Goal: Transaction & Acquisition: Purchase product/service

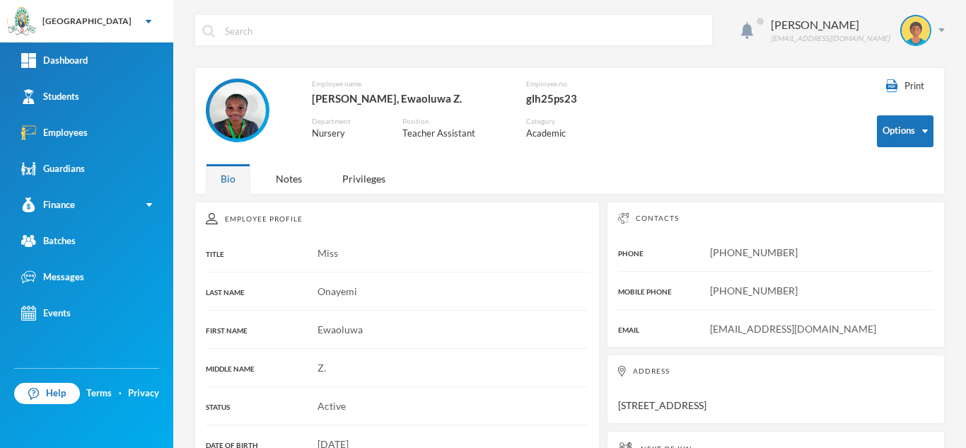
scroll to position [378, 0]
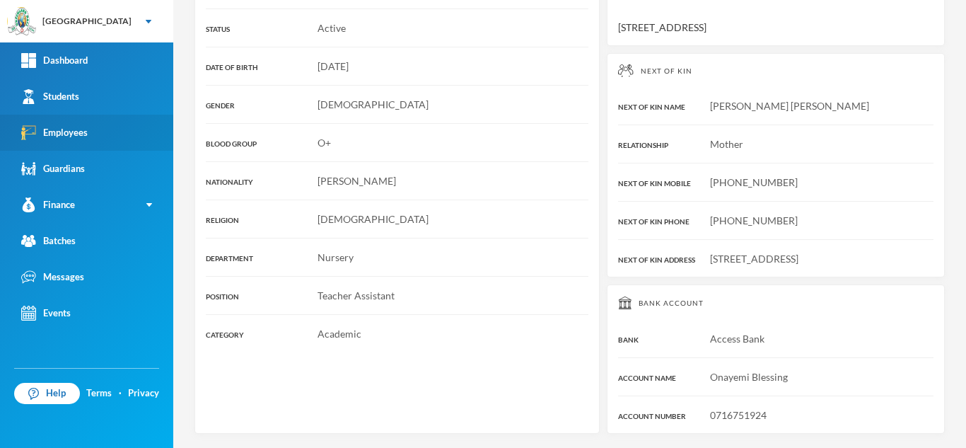
click at [116, 117] on link "Employees" at bounding box center [86, 133] width 173 height 36
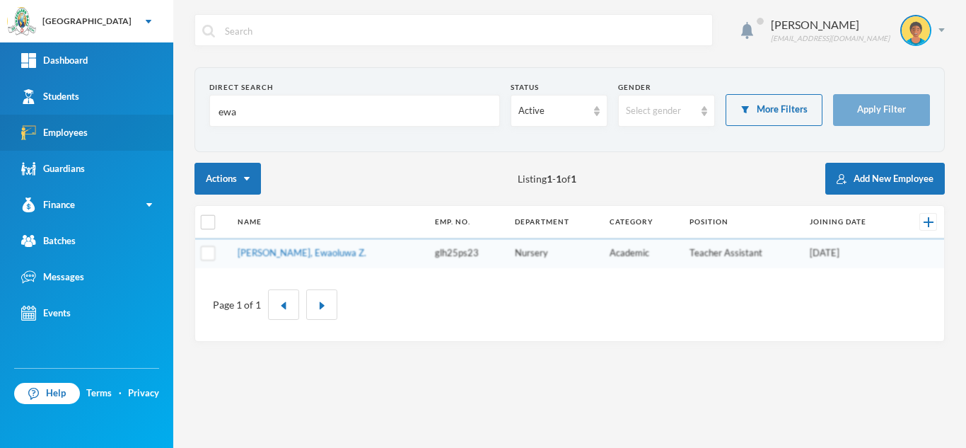
drag, startPoint x: 268, startPoint y: 120, endPoint x: 157, endPoint y: 118, distance: 111.1
click at [157, 118] on div "Greenland Hall Your Bluebic Account Greenland Hall Add a New School Dashboard S…" at bounding box center [483, 224] width 966 height 448
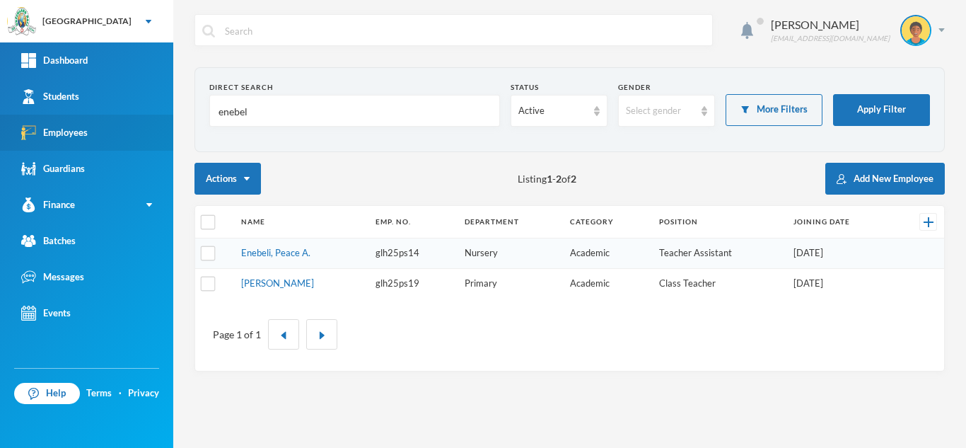
type input "enebeli"
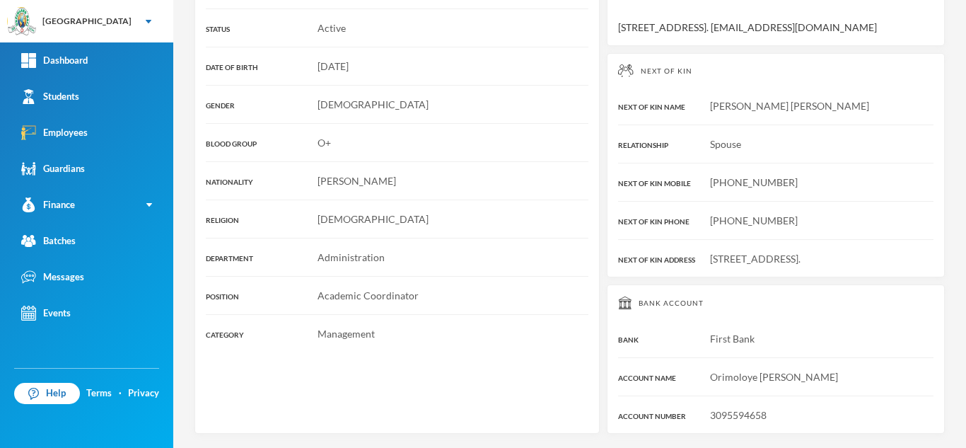
scroll to position [16, 0]
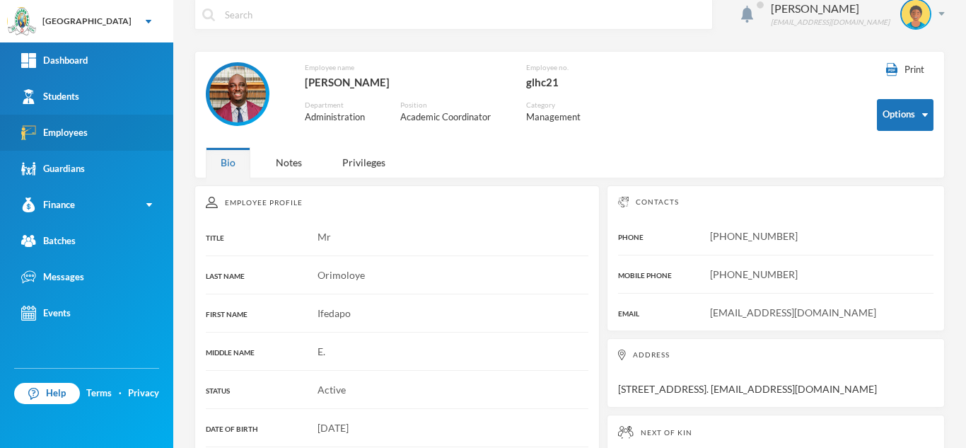
click at [82, 134] on div "Employees" at bounding box center [54, 132] width 67 height 15
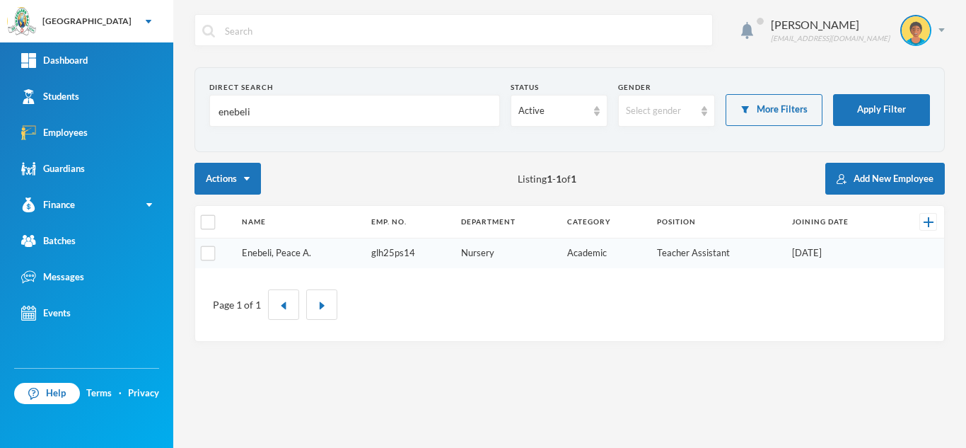
click at [275, 250] on link "Enebeli, Peace A." at bounding box center [276, 252] width 69 height 11
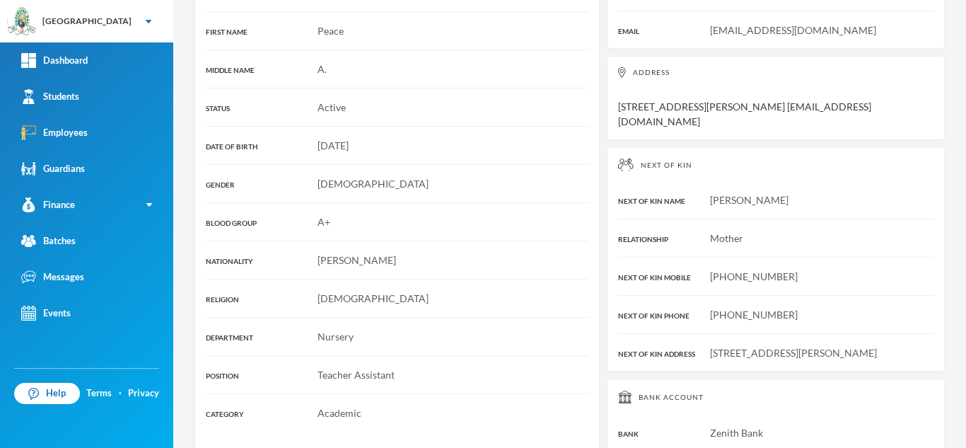
scroll to position [393, 0]
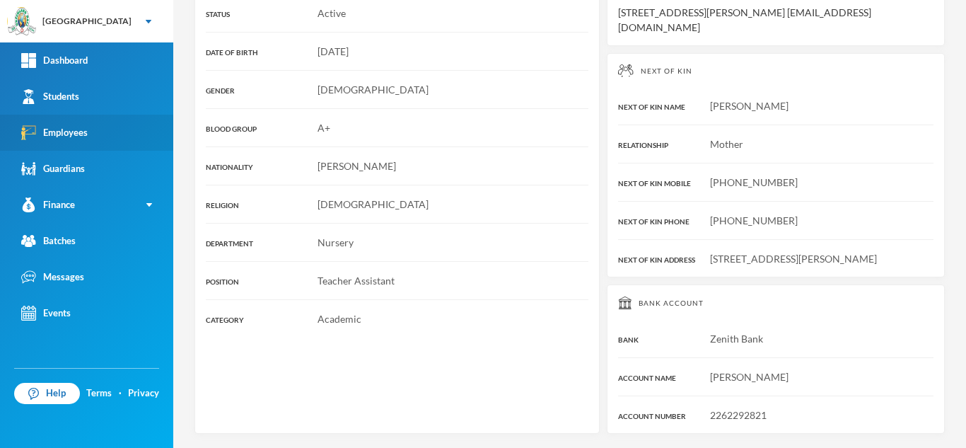
click at [117, 128] on link "Employees" at bounding box center [86, 133] width 173 height 36
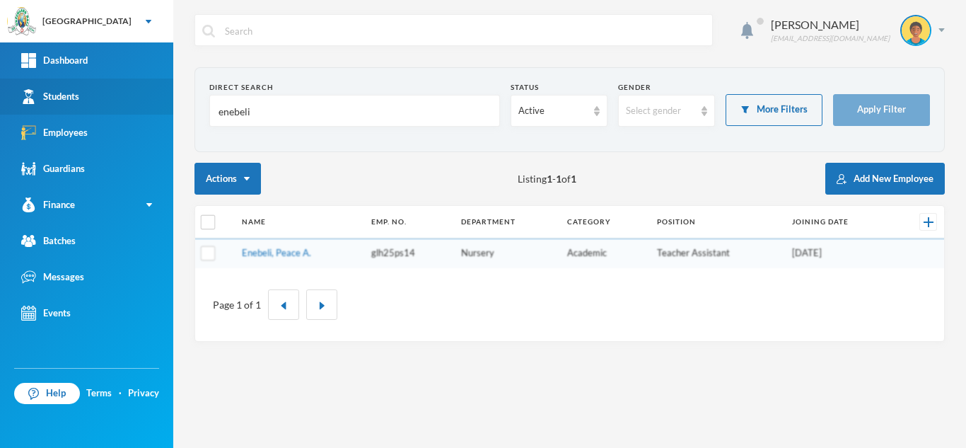
drag, startPoint x: 285, startPoint y: 115, endPoint x: 139, endPoint y: 94, distance: 147.3
click at [139, 94] on div "Greenland Hall Your Bluebic Account Greenland Hall Add a New School Dashboard S…" at bounding box center [483, 224] width 966 height 448
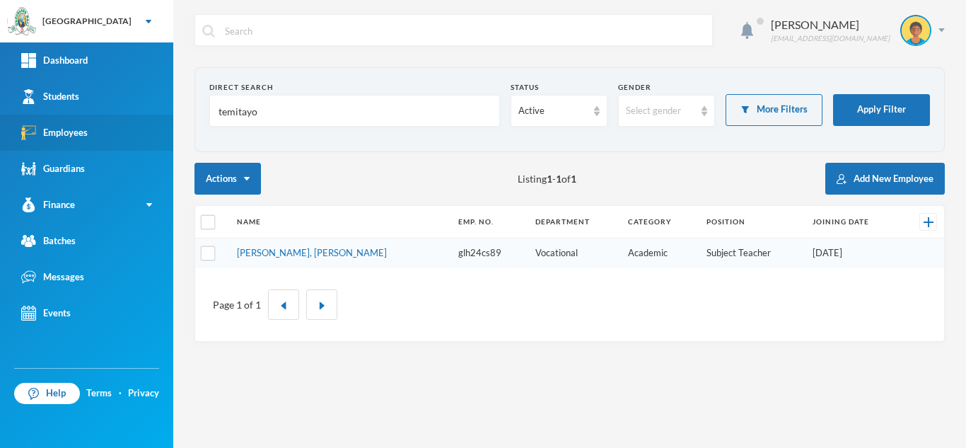
drag, startPoint x: 292, startPoint y: 120, endPoint x: 96, endPoint y: 138, distance: 196.8
click at [142, 116] on div "Greenland Hall Your Bluebic Account Greenland Hall Add a New School Dashboard S…" at bounding box center [483, 224] width 966 height 448
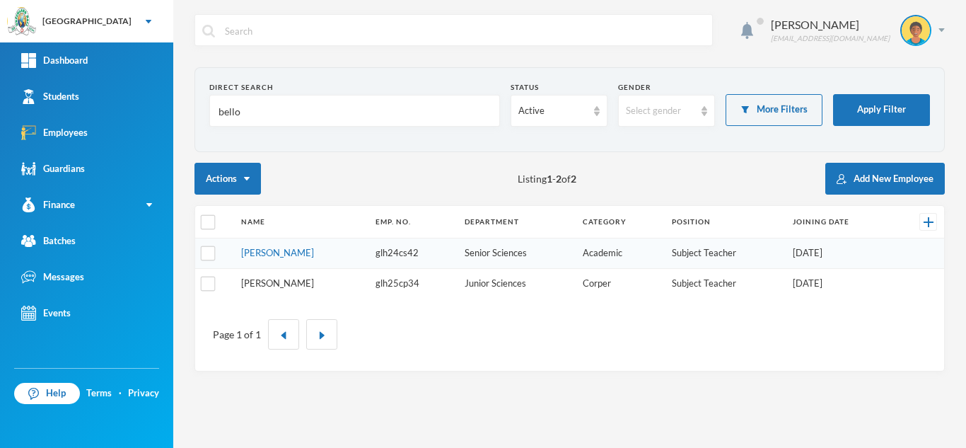
type input "bello"
click at [287, 285] on link "Bello, Nafisat O." at bounding box center [277, 282] width 73 height 11
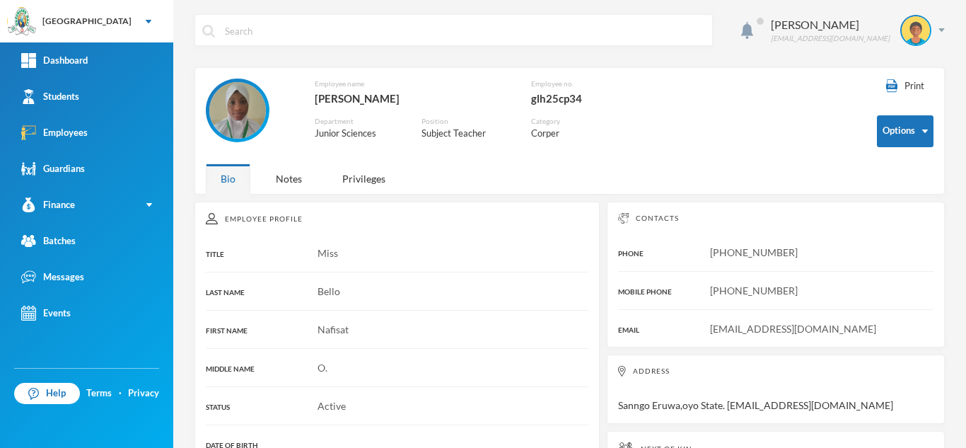
scroll to position [378, 0]
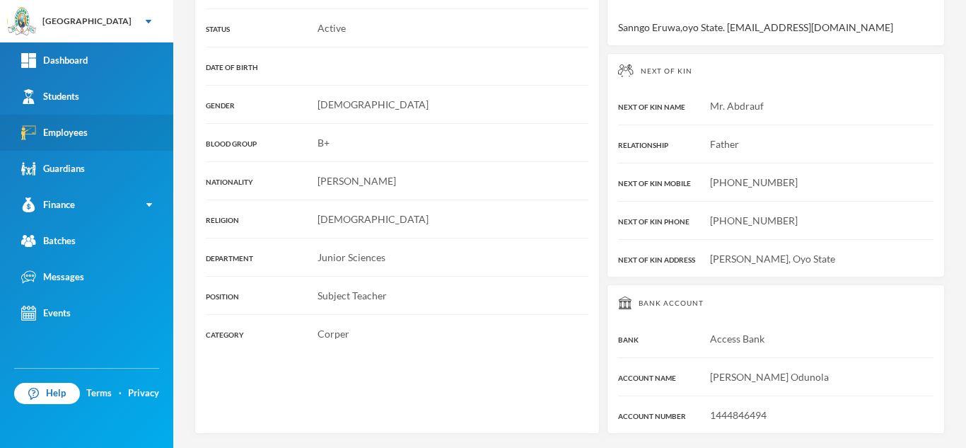
click at [108, 121] on link "Employees" at bounding box center [86, 133] width 173 height 36
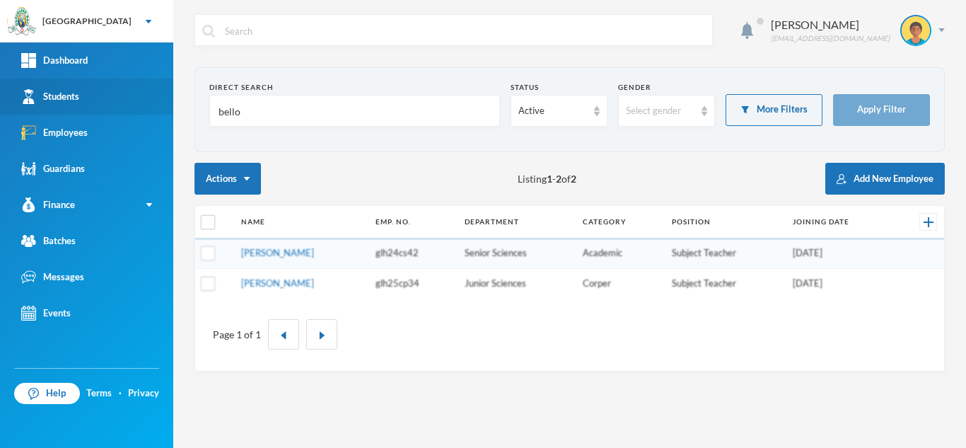
drag, startPoint x: 289, startPoint y: 103, endPoint x: 120, endPoint y: 106, distance: 169.1
click at [120, 106] on div "Greenland Hall Your Bluebic Account Greenland Hall Add a New School Dashboard S…" at bounding box center [483, 224] width 966 height 448
type input "ipinm"
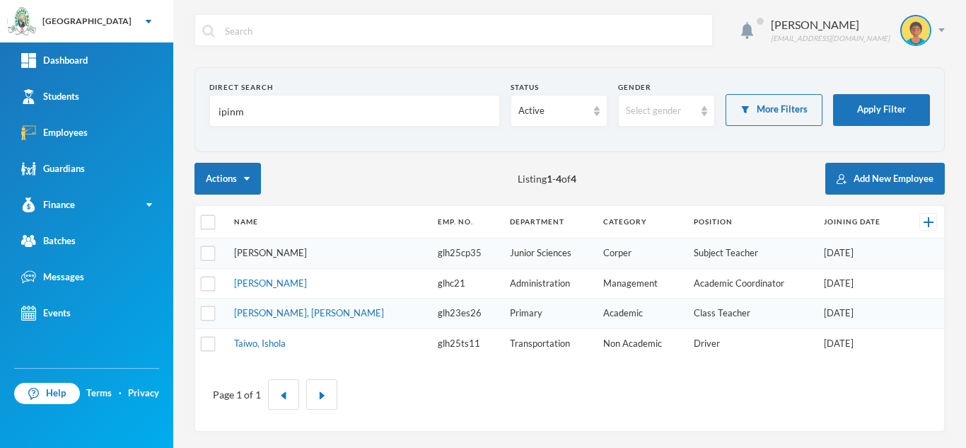
click at [290, 254] on link "Ipinmoroti, Tolulope M." at bounding box center [270, 252] width 73 height 11
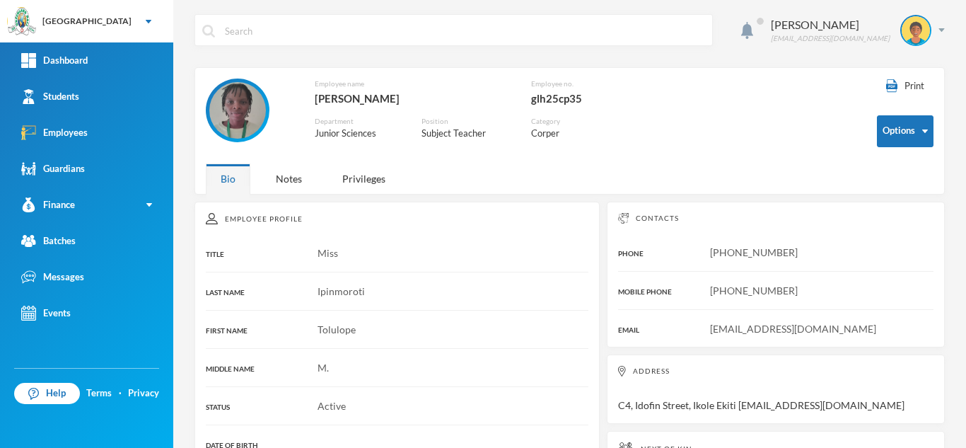
scroll to position [378, 0]
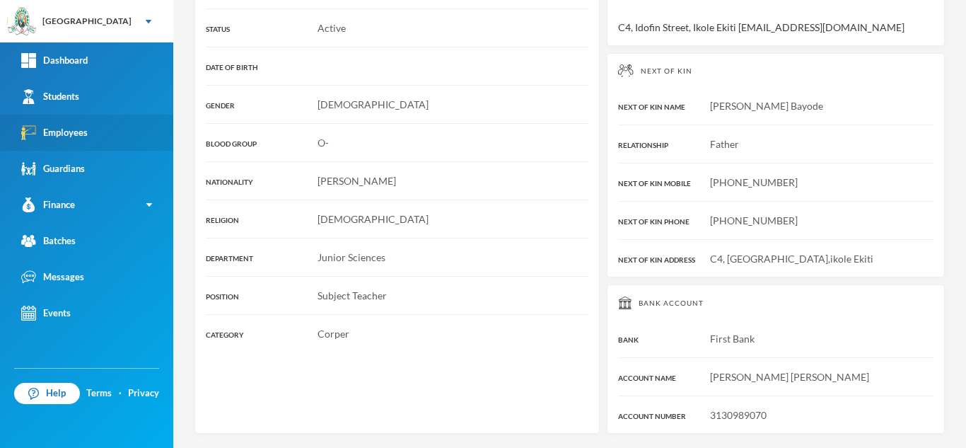
click at [81, 134] on div "Employees" at bounding box center [54, 132] width 67 height 15
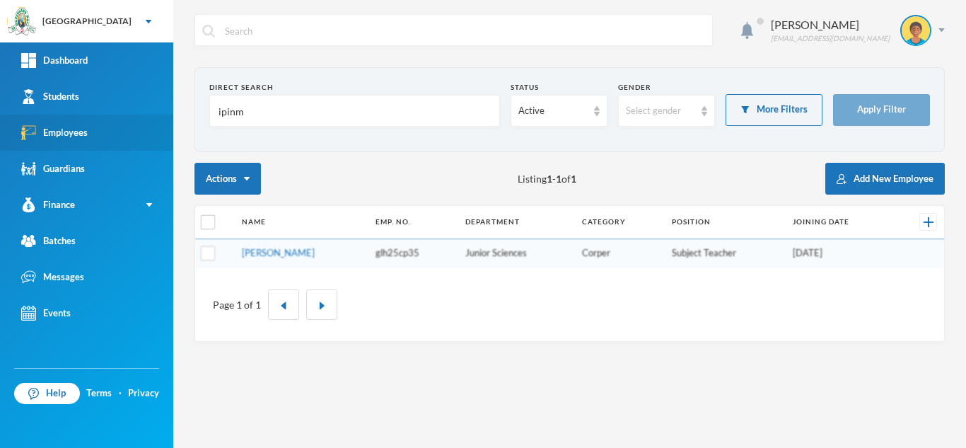
drag, startPoint x: 298, startPoint y: 105, endPoint x: 60, endPoint y: 123, distance: 238.4
click at [109, 106] on div "Greenland Hall Your Bluebic Account Greenland Hall Add a New School Dashboard S…" at bounding box center [483, 224] width 966 height 448
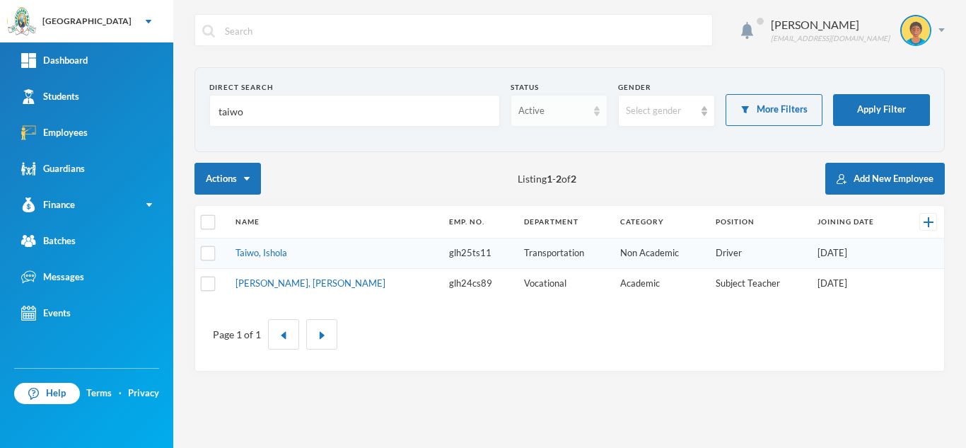
type input "taiwo"
click at [562, 112] on div "Active" at bounding box center [553, 111] width 69 height 14
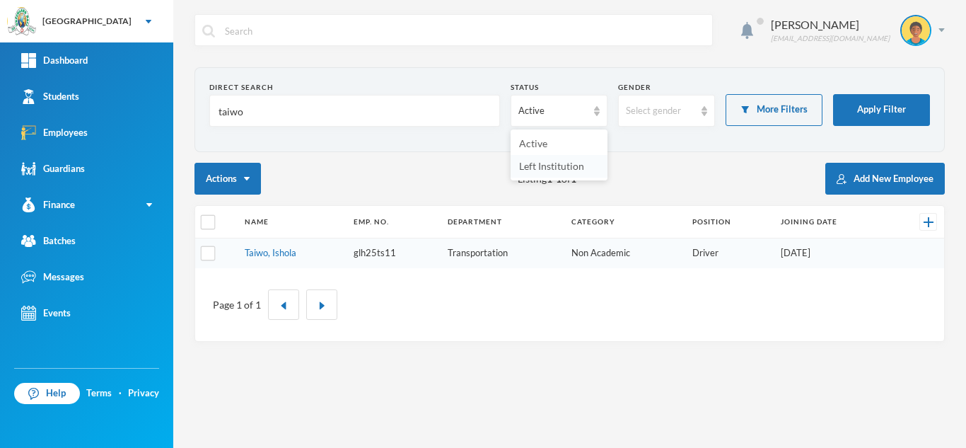
click at [546, 165] on span "Left Institution" at bounding box center [551, 166] width 65 height 12
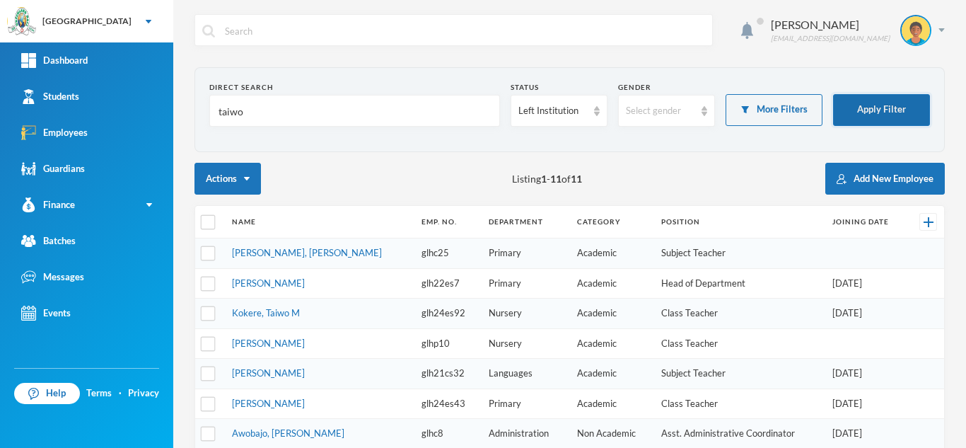
click at [850, 112] on button "Apply Filter" at bounding box center [881, 110] width 97 height 32
click at [257, 278] on link "Daramola, Taiwo O." at bounding box center [268, 282] width 73 height 11
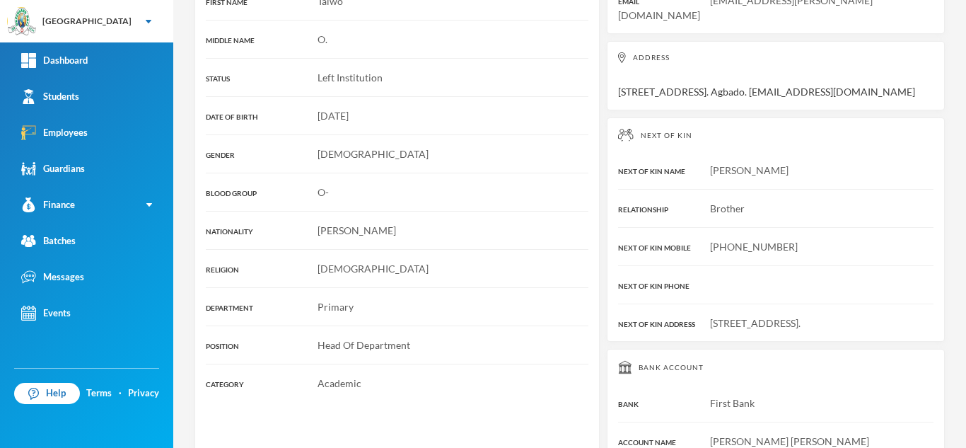
scroll to position [328, 0]
drag, startPoint x: 954, startPoint y: 322, endPoint x: 954, endPoint y: 257, distance: 65.1
click at [954, 257] on div "Aderogba Olumide olumide.aderogba@greenlandhall.org Print Options Employee name…" at bounding box center [569, 224] width 793 height 448
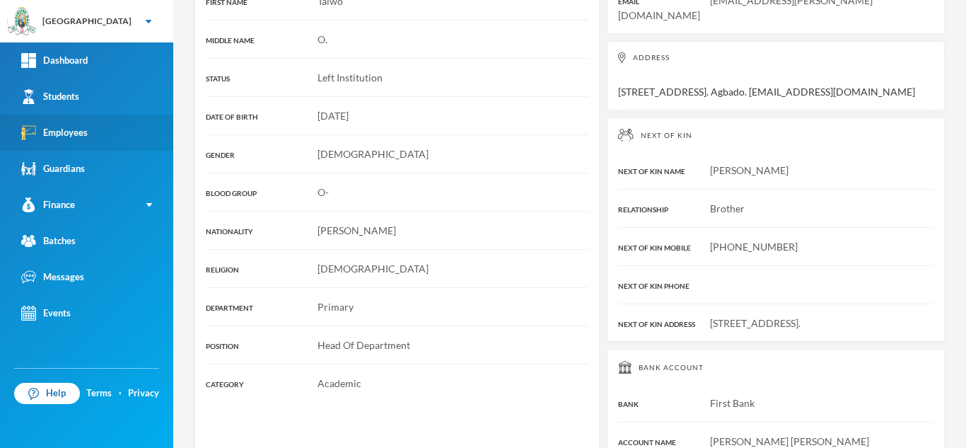
click at [100, 135] on link "Employees" at bounding box center [86, 133] width 173 height 36
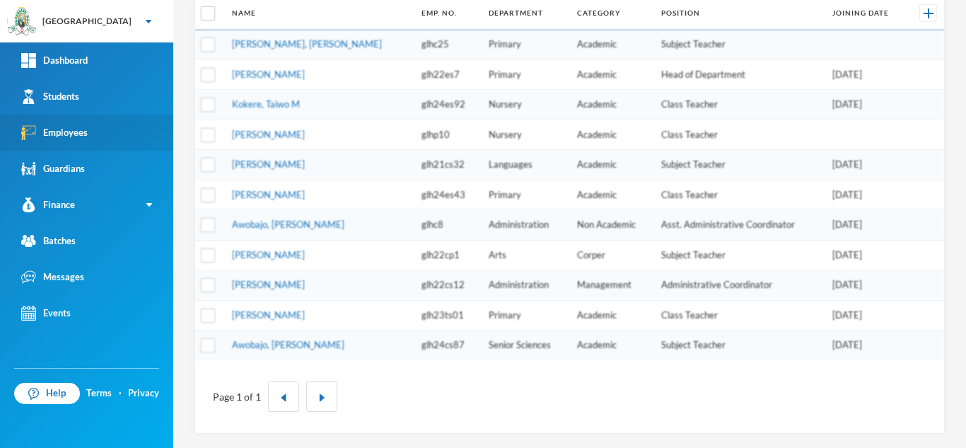
scroll to position [209, 0]
click at [100, 135] on link "Employees" at bounding box center [86, 133] width 173 height 36
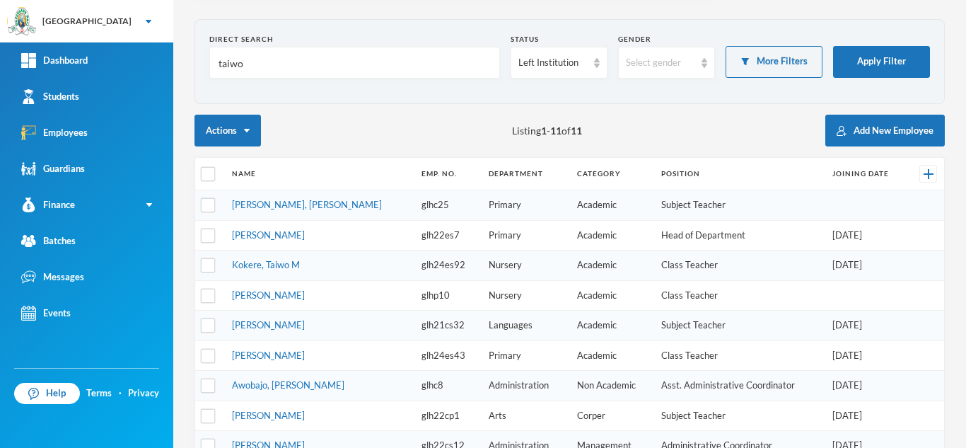
scroll to position [0, 0]
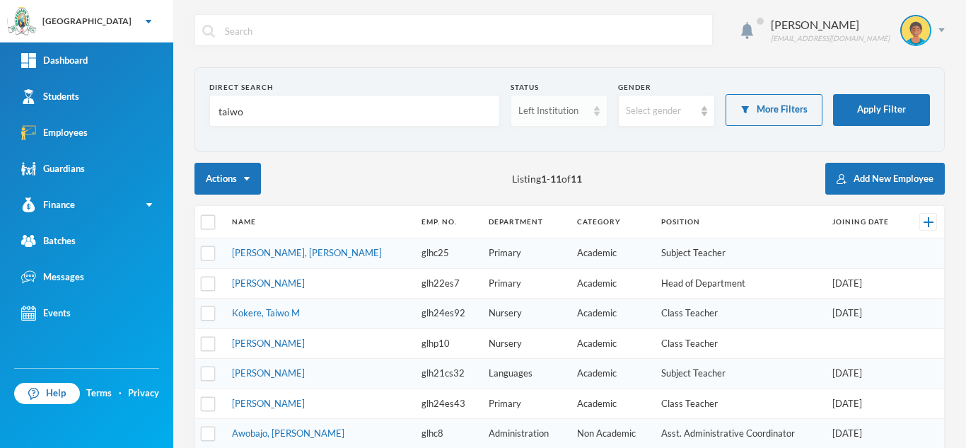
click at [551, 108] on div "Left Institution" at bounding box center [553, 111] width 69 height 14
click at [539, 134] on li "Active" at bounding box center [554, 143] width 96 height 23
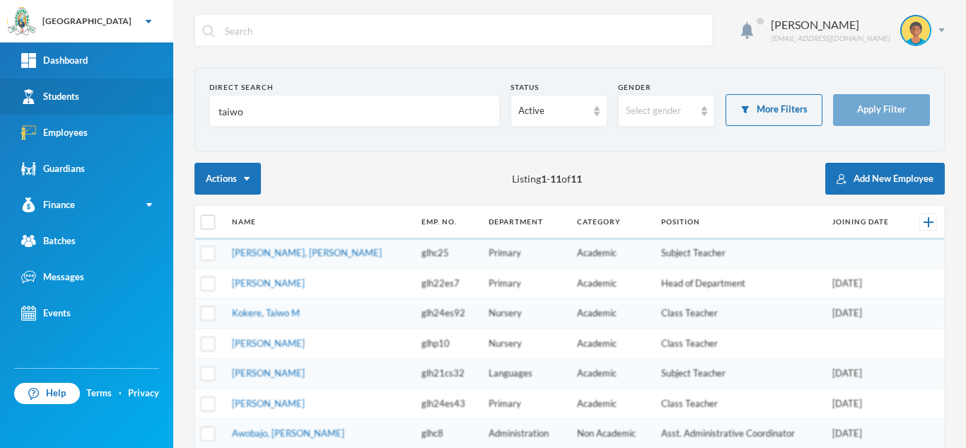
drag, startPoint x: 291, startPoint y: 110, endPoint x: 141, endPoint y: 84, distance: 152.9
click at [152, 88] on div "Greenland Hall Your Bluebic Account Greenland Hall Add a New School Dashboard S…" at bounding box center [483, 224] width 966 height 448
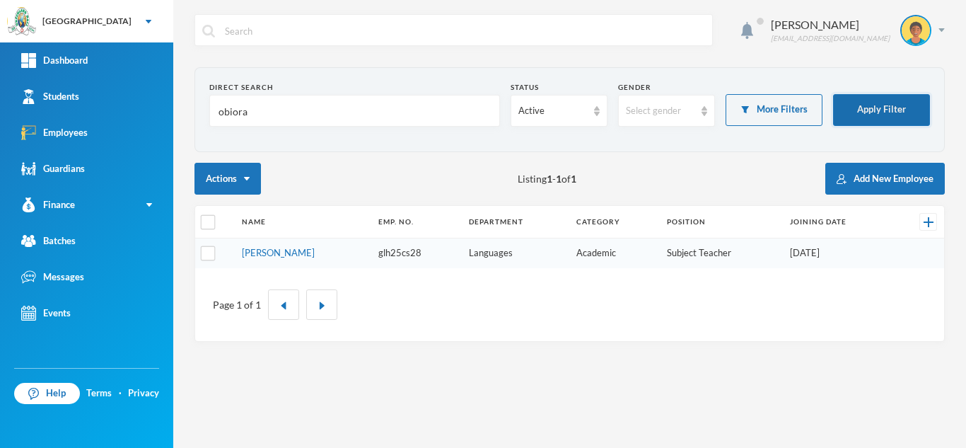
click at [852, 115] on button "Apply Filter" at bounding box center [881, 110] width 97 height 32
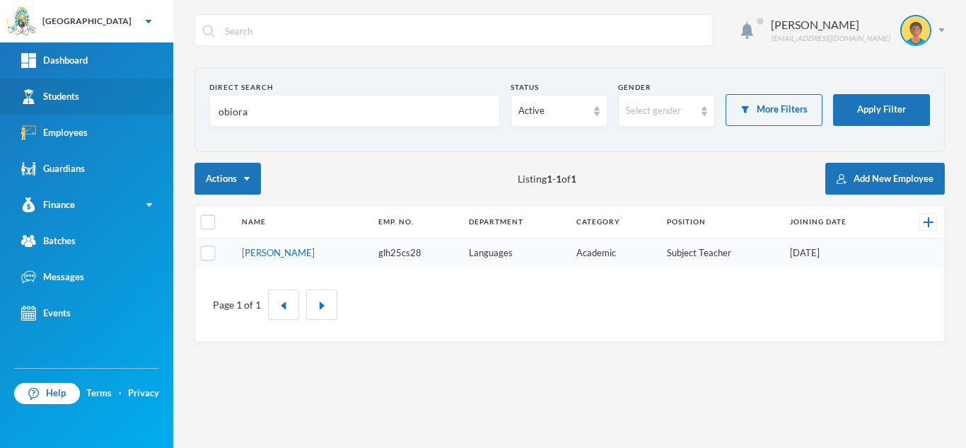
drag, startPoint x: 261, startPoint y: 115, endPoint x: 135, endPoint y: 84, distance: 129.7
click at [142, 85] on div "Greenland Hall Your Bluebic Account Greenland Hall Add a New School Dashboard S…" at bounding box center [483, 224] width 966 height 448
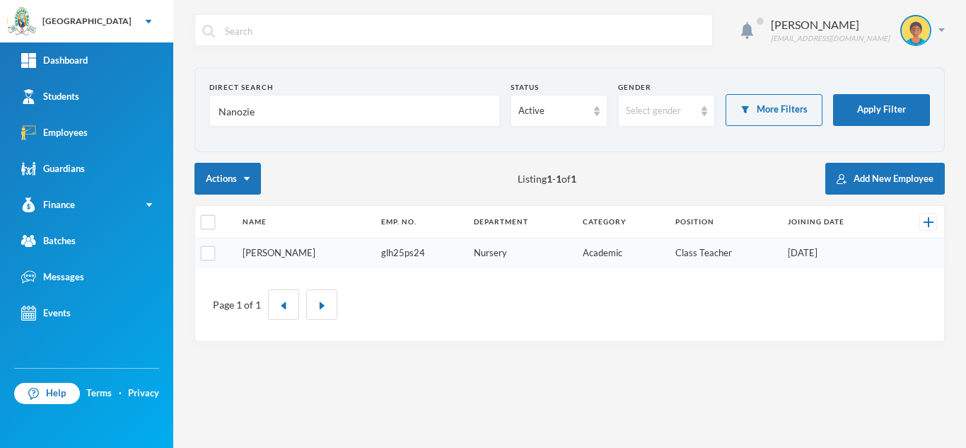
type input "Nanozie"
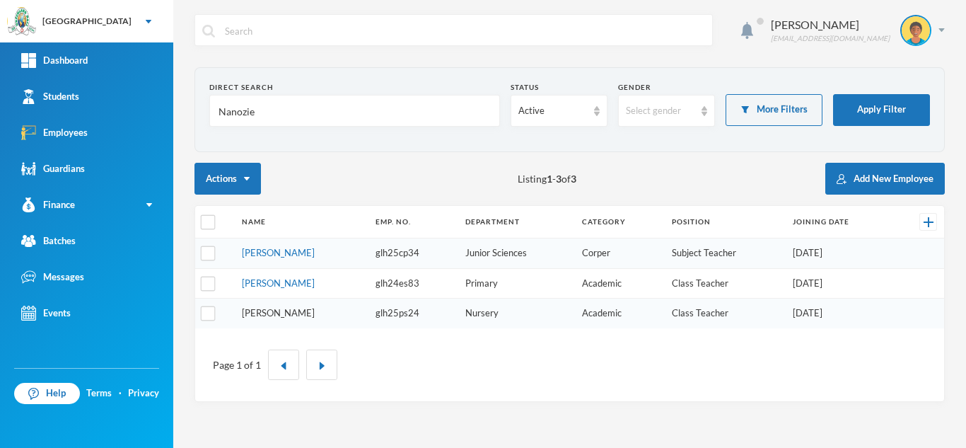
click at [260, 253] on tbody "Bello, Nafisat O. glh25cp34 Junior Sciences Corper Subject Teacher 12/09/2025 O…" at bounding box center [569, 283] width 749 height 90
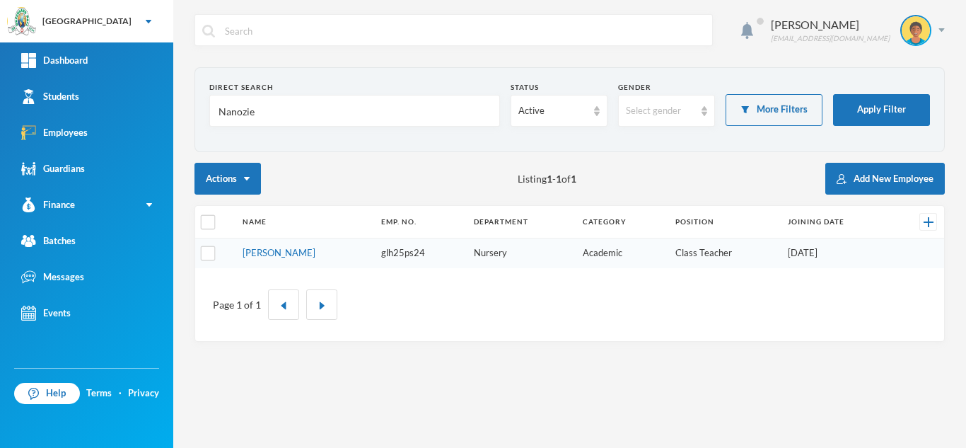
click at [260, 253] on link "Anozie, Tricia U." at bounding box center [279, 252] width 73 height 11
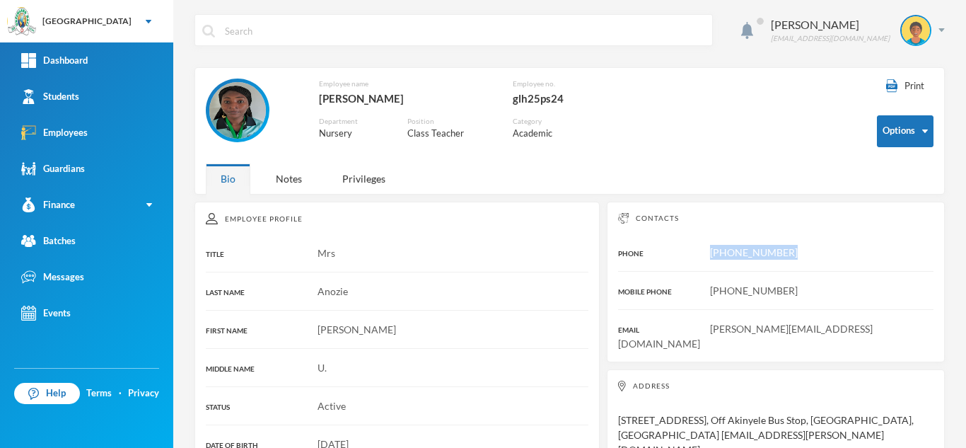
drag, startPoint x: 788, startPoint y: 252, endPoint x: 705, endPoint y: 250, distance: 83.5
click at [705, 250] on div "+2347036180159" at bounding box center [776, 252] width 316 height 15
copy span "+2347036180159"
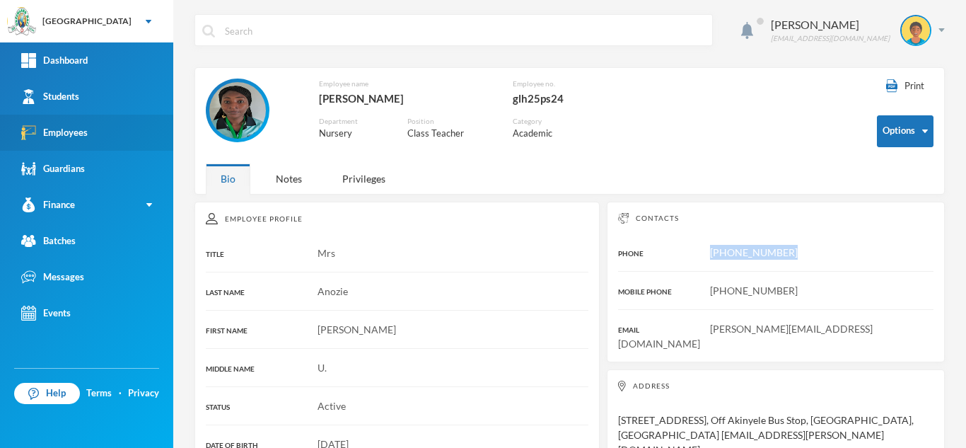
click at [130, 132] on link "Employees" at bounding box center [86, 133] width 173 height 36
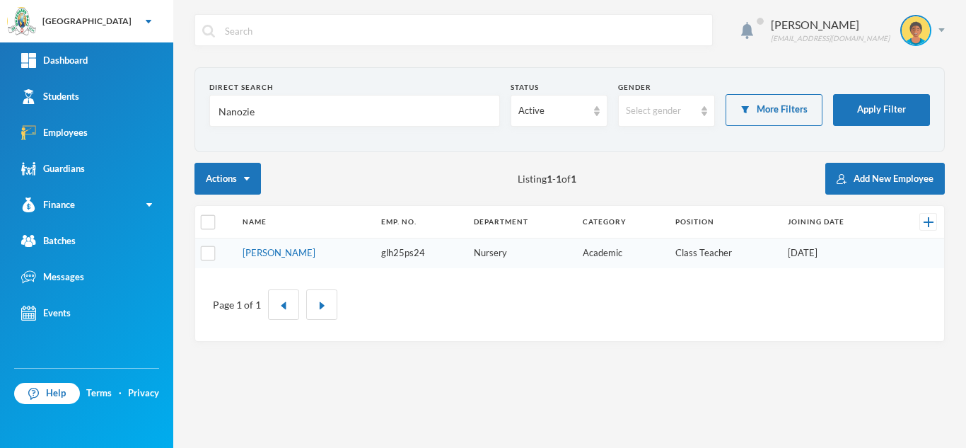
drag, startPoint x: 265, startPoint y: 110, endPoint x: 199, endPoint y: 104, distance: 66.8
click at [206, 103] on section "Direct Search Nanozie Status Active Gender Select gender More Filters Apply Fil…" at bounding box center [570, 109] width 751 height 85
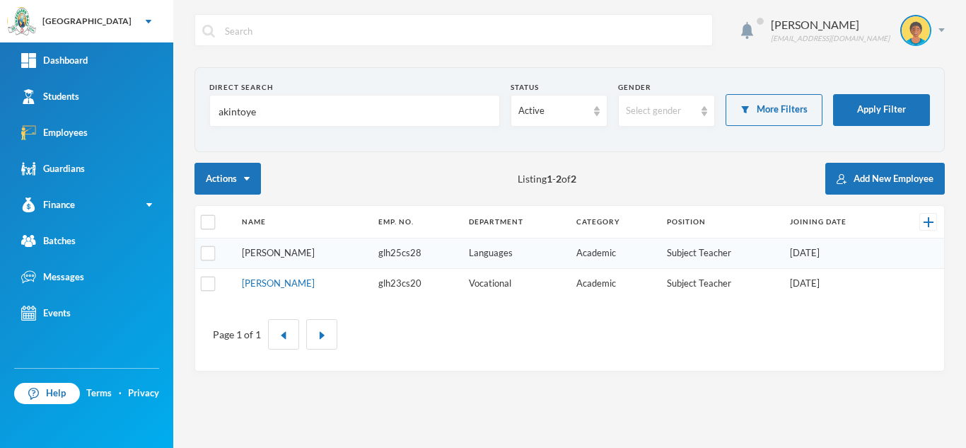
type input "akintoye"
click at [258, 252] on link "Akintoye, Abiola E." at bounding box center [278, 252] width 73 height 11
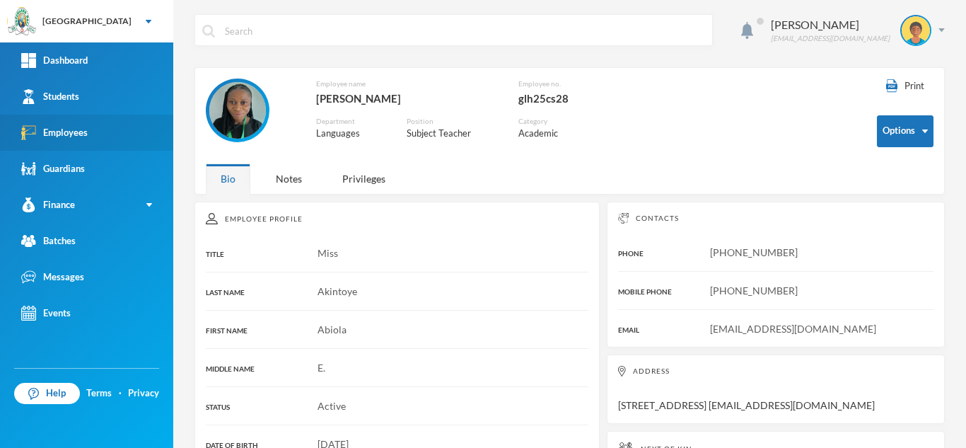
click at [81, 137] on div "Employees" at bounding box center [54, 132] width 67 height 15
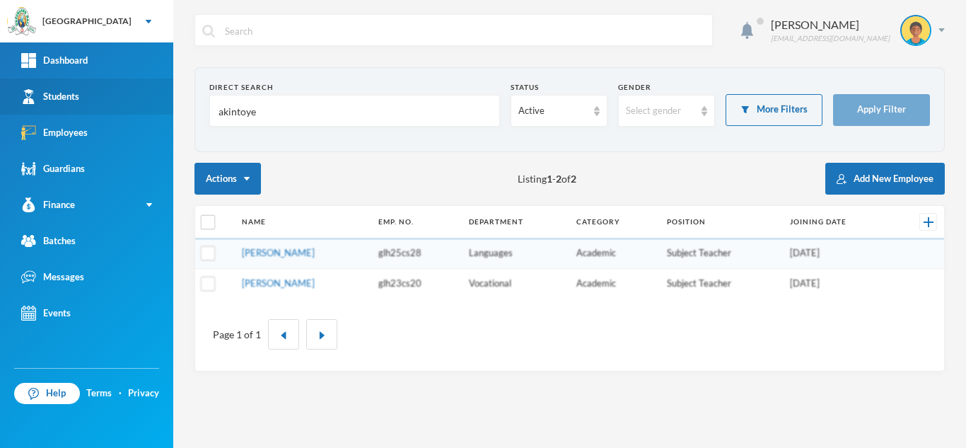
drag, startPoint x: 277, startPoint y: 117, endPoint x: 80, endPoint y: 91, distance: 199.1
click at [80, 91] on div "Greenland Hall Your Bluebic Account Greenland Hall Add a New School Dashboard S…" at bounding box center [483, 224] width 966 height 448
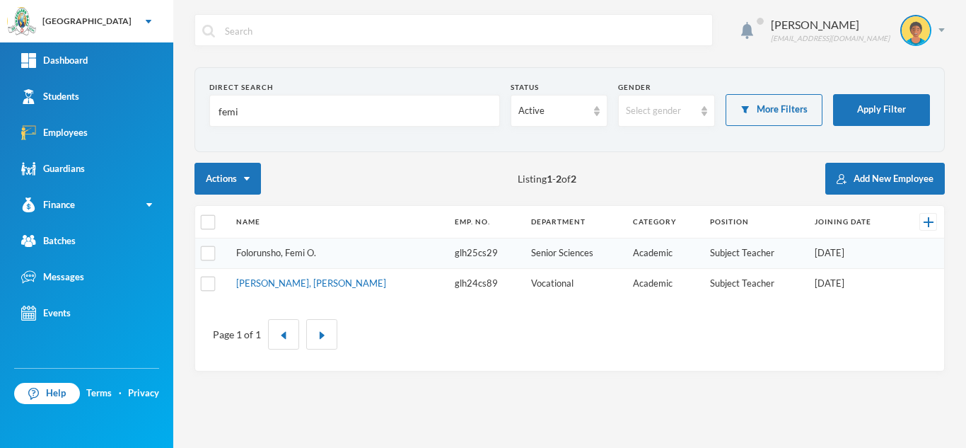
type input "femi"
click at [253, 251] on link "Folorunsho, Femi O." at bounding box center [276, 252] width 80 height 11
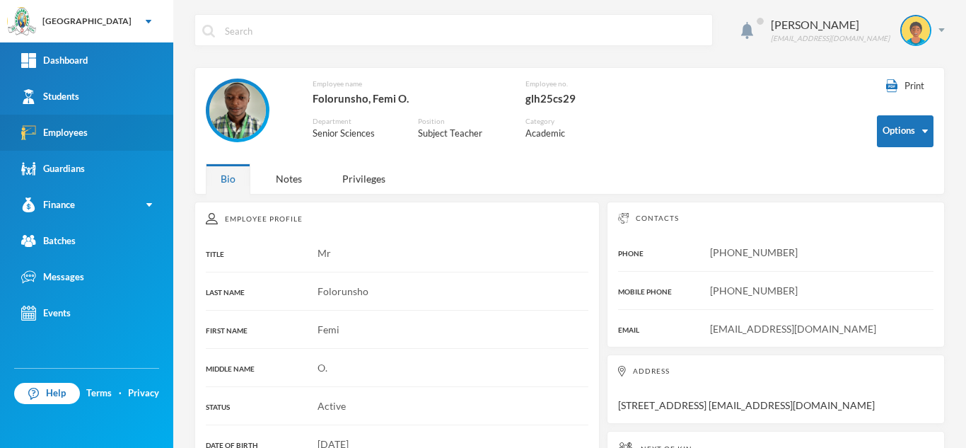
click at [116, 136] on link "Employees" at bounding box center [86, 133] width 173 height 36
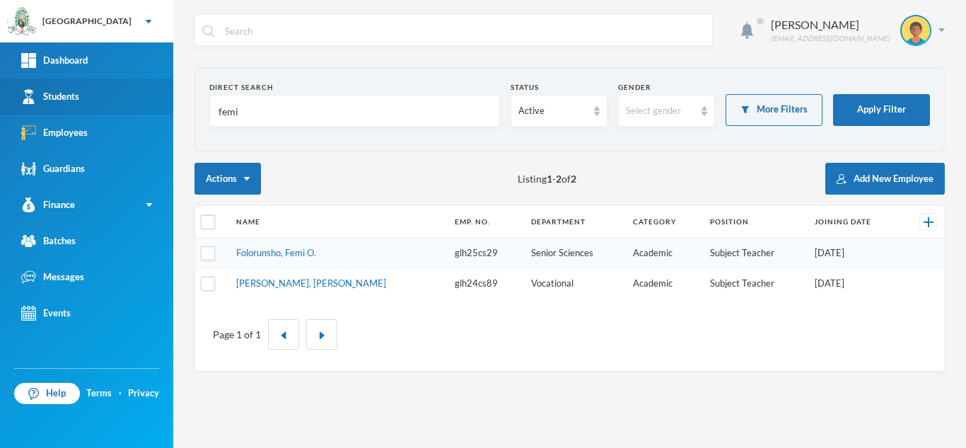
drag, startPoint x: 258, startPoint y: 117, endPoint x: 134, endPoint y: 99, distance: 125.1
click at [134, 99] on div "Greenland Hall Your Bluebic Account Greenland Hall Add a New School Dashboard S…" at bounding box center [483, 224] width 966 height 448
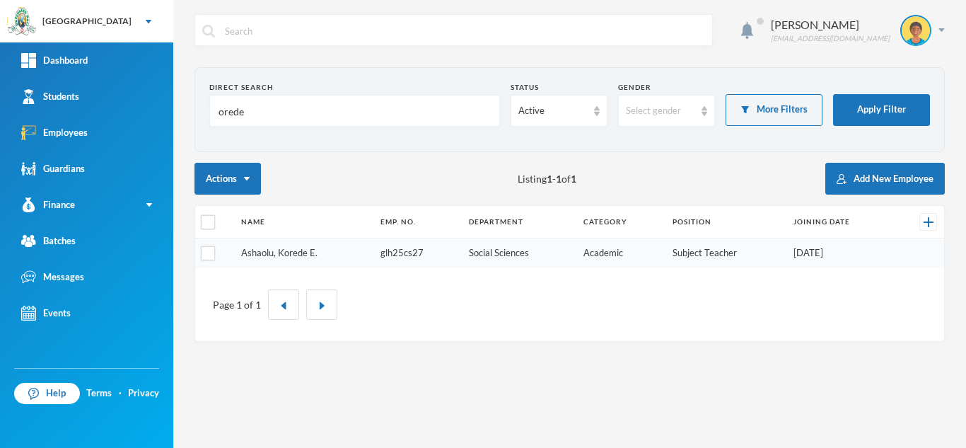
type input "orede"
click at [282, 255] on link "Ashaolu, Korede E." at bounding box center [279, 252] width 76 height 11
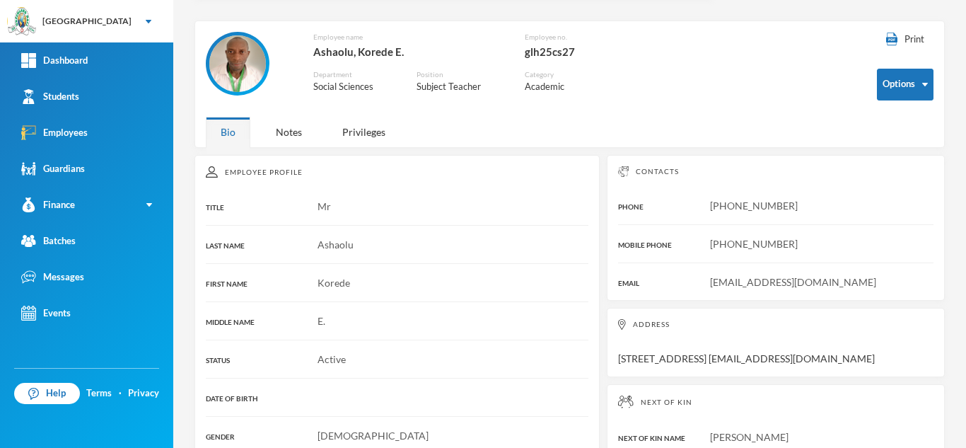
scroll to position [50, 0]
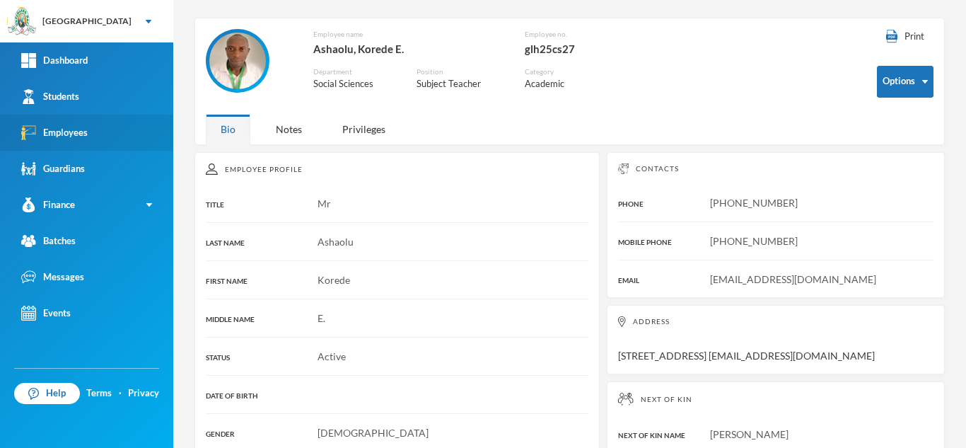
click at [103, 134] on link "Employees" at bounding box center [86, 133] width 173 height 36
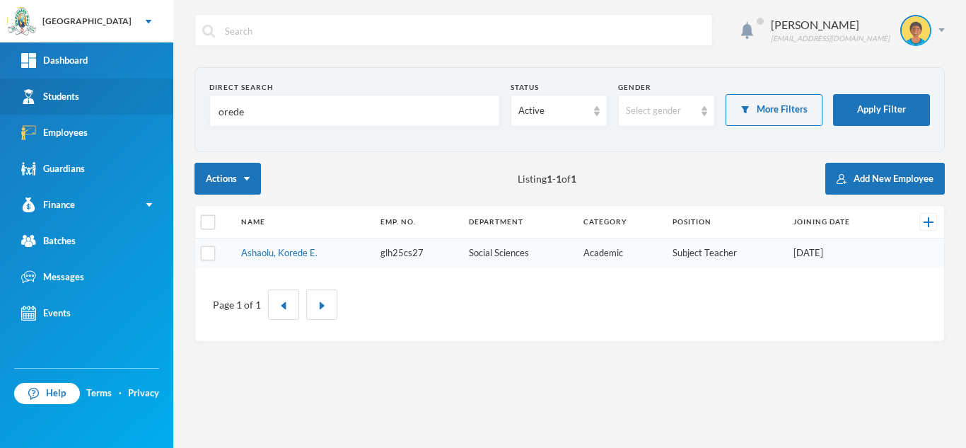
drag, startPoint x: 265, startPoint y: 105, endPoint x: 149, endPoint y: 103, distance: 116.8
click at [149, 103] on div "Greenland Hall Your Bluebic Account Greenland Hall Add a New School Dashboard S…" at bounding box center [483, 224] width 966 height 448
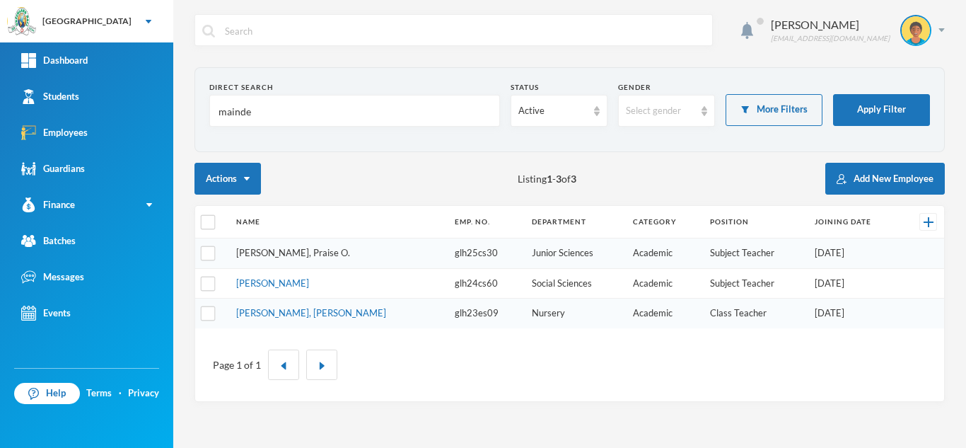
type input "mainde"
click at [303, 250] on tbody "Makinde, Praise O. glh25cs30 Junior Sciences Academic Subject Teacher 01/09/202…" at bounding box center [569, 283] width 749 height 90
click at [270, 251] on link "Makinde, Praise O." at bounding box center [293, 252] width 114 height 11
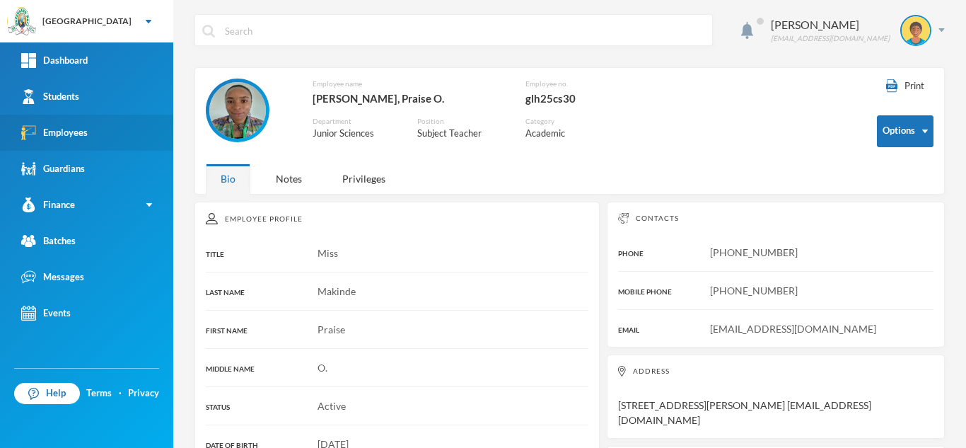
click at [85, 141] on link "Employees" at bounding box center [86, 133] width 173 height 36
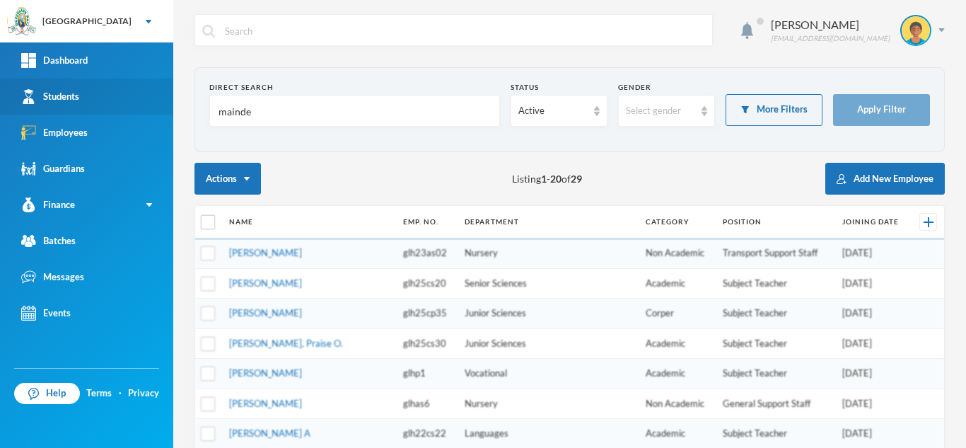
drag, startPoint x: 295, startPoint y: 109, endPoint x: 136, endPoint y: 108, distance: 159.2
click at [136, 108] on div "Greenland Hall Your Bluebic Account Greenland Hall Add a New School Dashboard S…" at bounding box center [483, 224] width 966 height 448
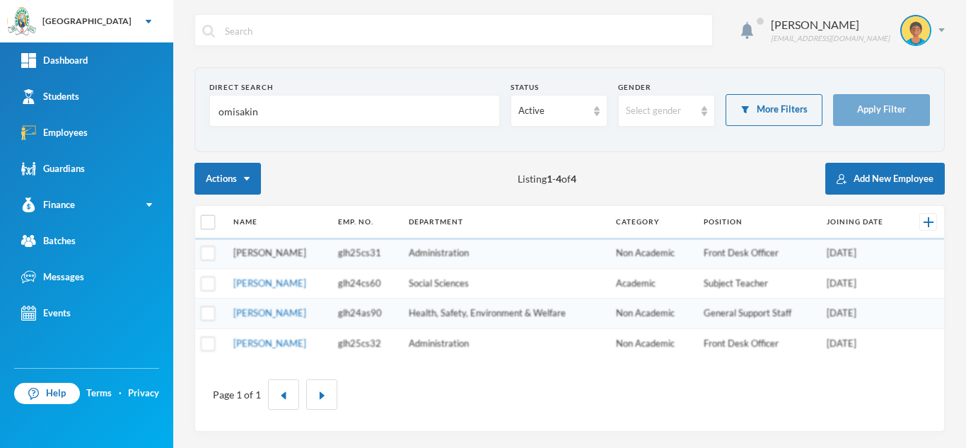
type input "omisakin"
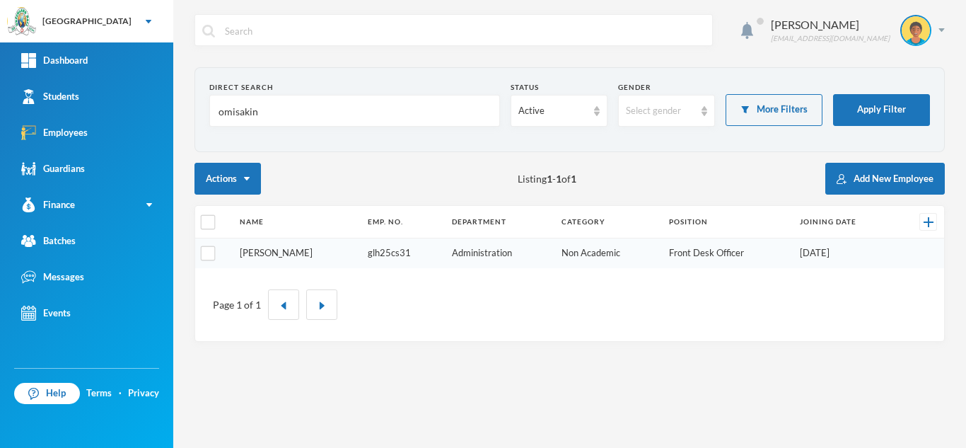
click at [275, 255] on link "Omisakin, Oluwaseun F." at bounding box center [276, 252] width 73 height 11
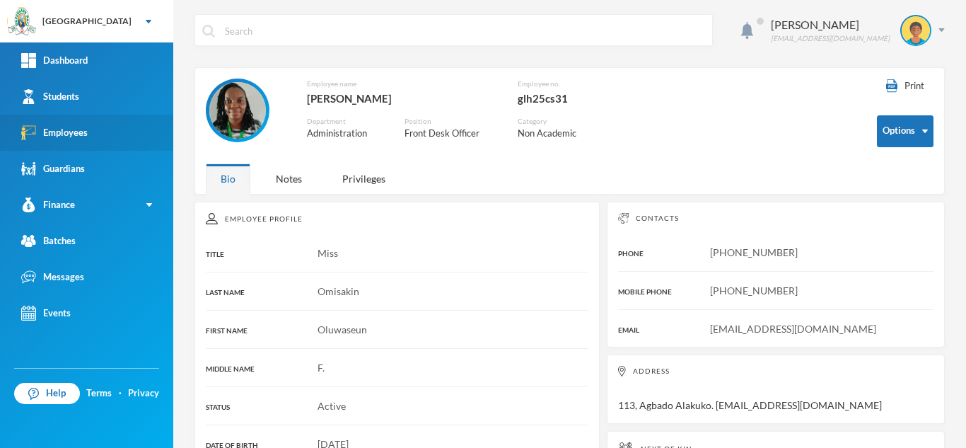
click at [92, 137] on link "Employees" at bounding box center [86, 133] width 173 height 36
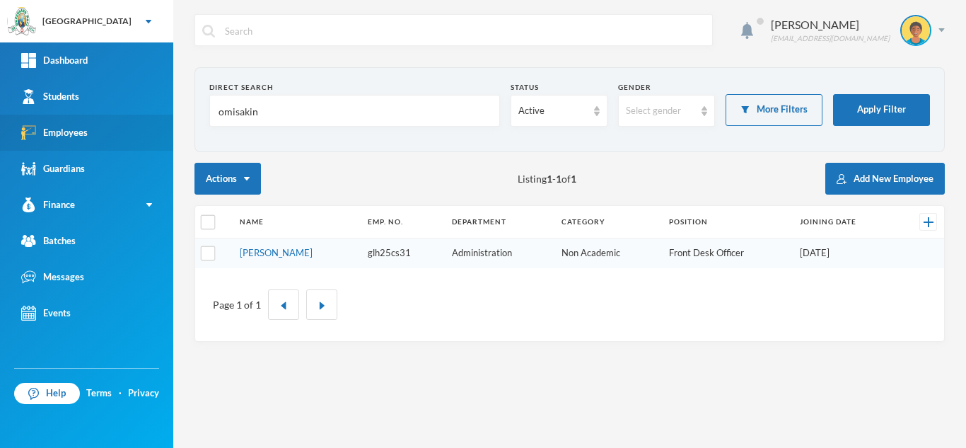
drag, startPoint x: 241, startPoint y: 108, endPoint x: 54, endPoint y: 120, distance: 187.9
click at [88, 110] on div "Greenland Hall Your Bluebic Account Greenland Hall Add a New School Dashboard S…" at bounding box center [483, 224] width 966 height 448
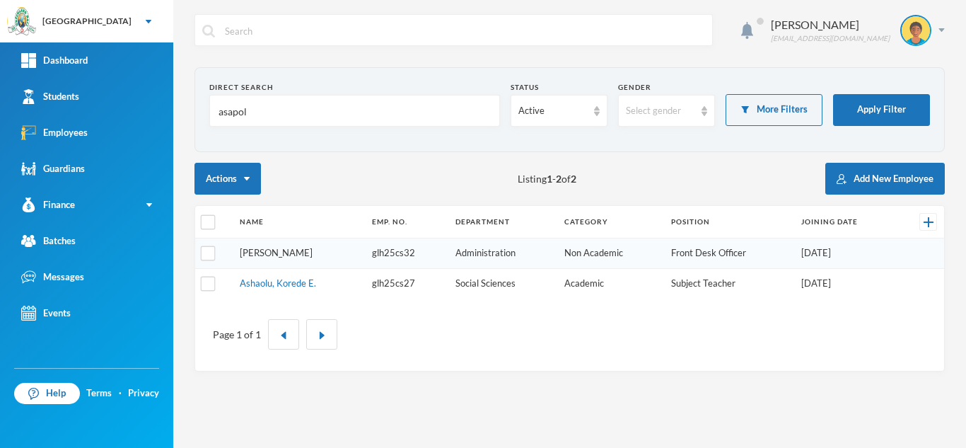
type input "asapol"
click at [257, 254] on link "Asaolu, Omonike S." at bounding box center [276, 252] width 73 height 11
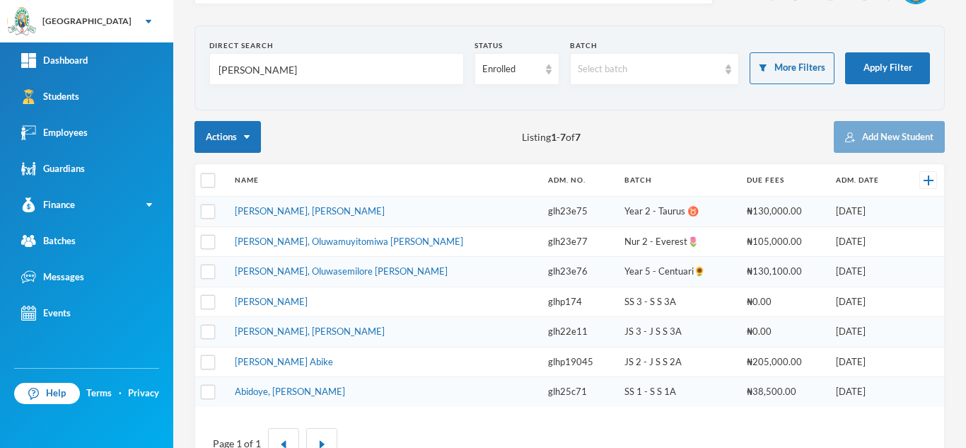
scroll to position [42, 0]
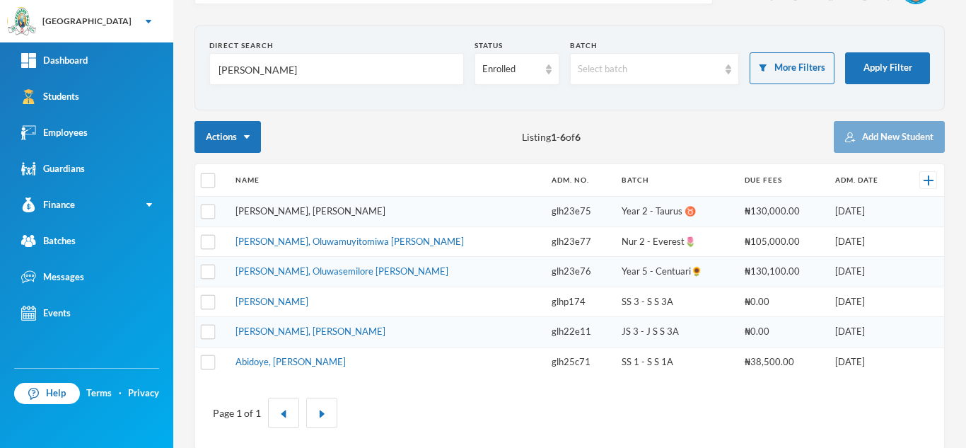
type input "abiodun"
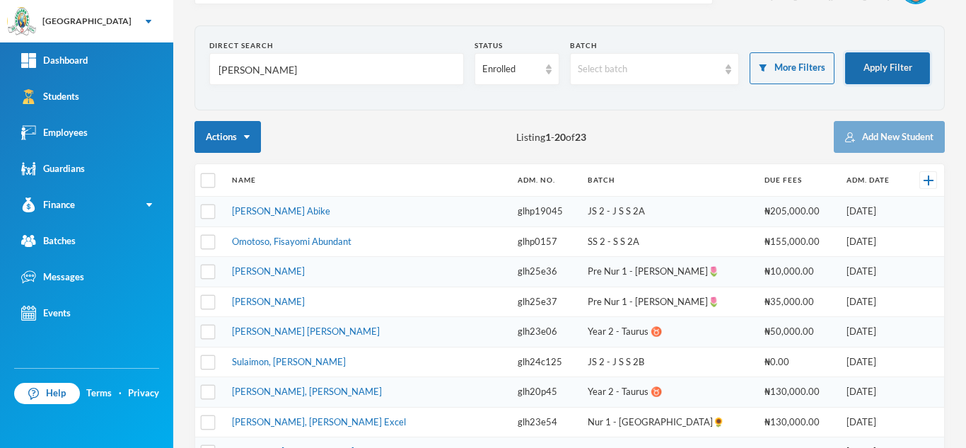
click at [881, 69] on button "Apply Filter" at bounding box center [887, 68] width 85 height 32
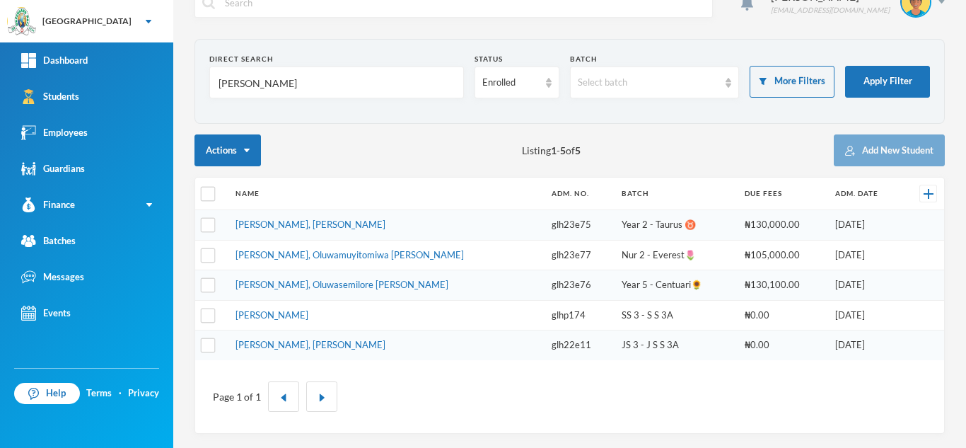
scroll to position [28, 0]
click at [320, 284] on link "[PERSON_NAME], Oluwasemilore [PERSON_NAME]" at bounding box center [342, 284] width 213 height 11
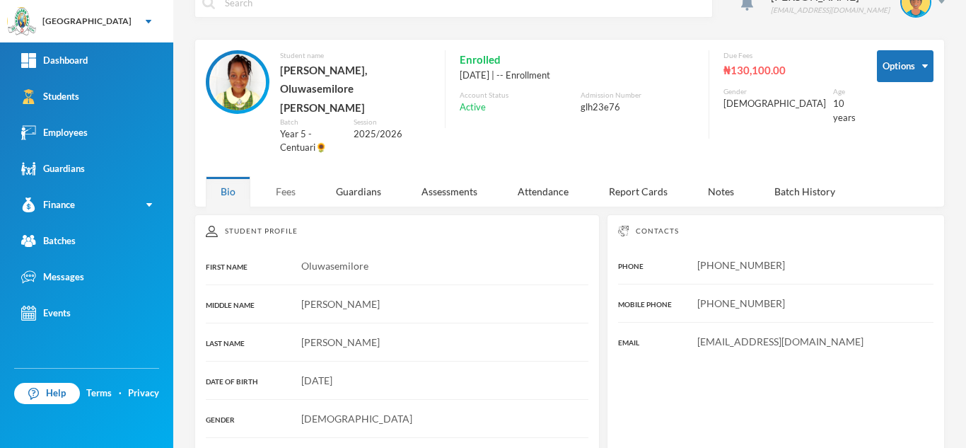
click at [279, 176] on div "Fees" at bounding box center [286, 191] width 50 height 30
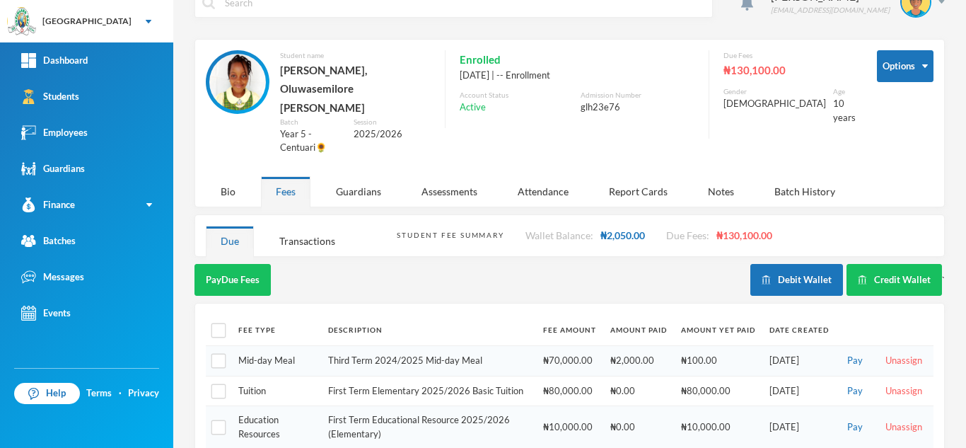
scroll to position [103, 0]
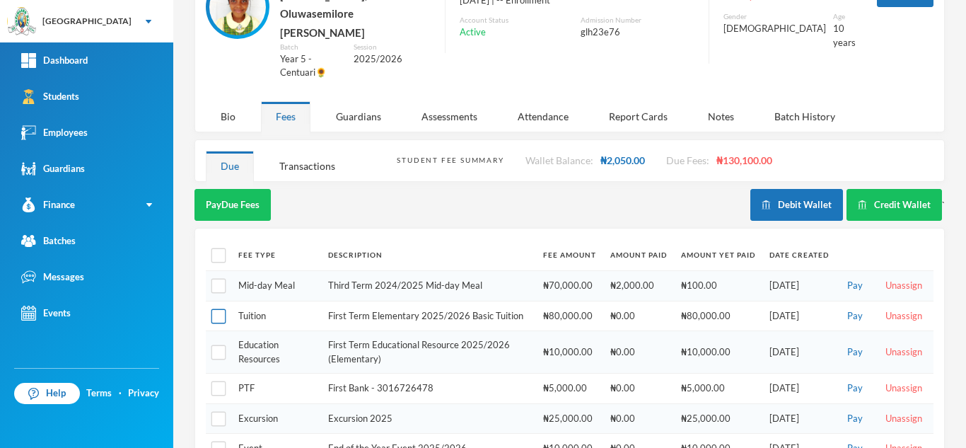
click at [214, 309] on input "checkbox" at bounding box center [219, 316] width 15 height 15
checkbox input "true"
click at [216, 345] on input "checkbox" at bounding box center [219, 352] width 15 height 15
checkbox input "true"
click at [217, 381] on input "checkbox" at bounding box center [219, 388] width 15 height 15
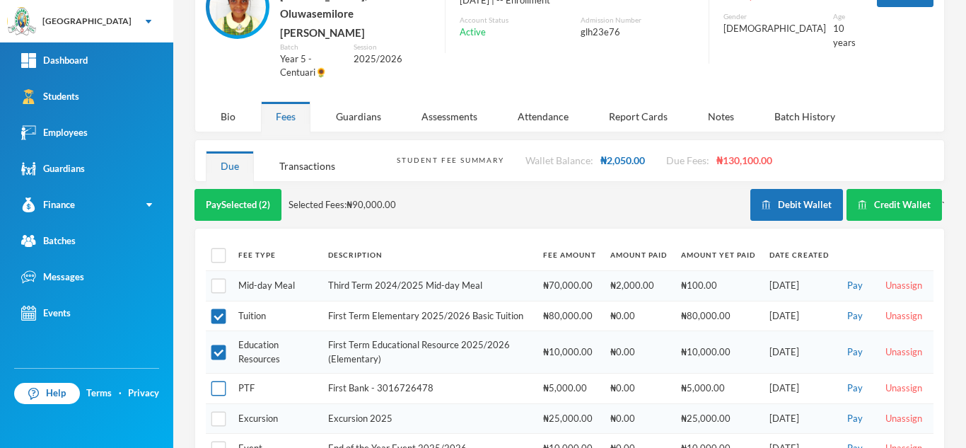
checkbox input "true"
click at [606, 189] on div "Pay Selected (3) Selected Fees: ₦95,000.00" at bounding box center [473, 205] width 556 height 32
click at [226, 189] on button "Pay Selected (3)" at bounding box center [238, 205] width 87 height 32
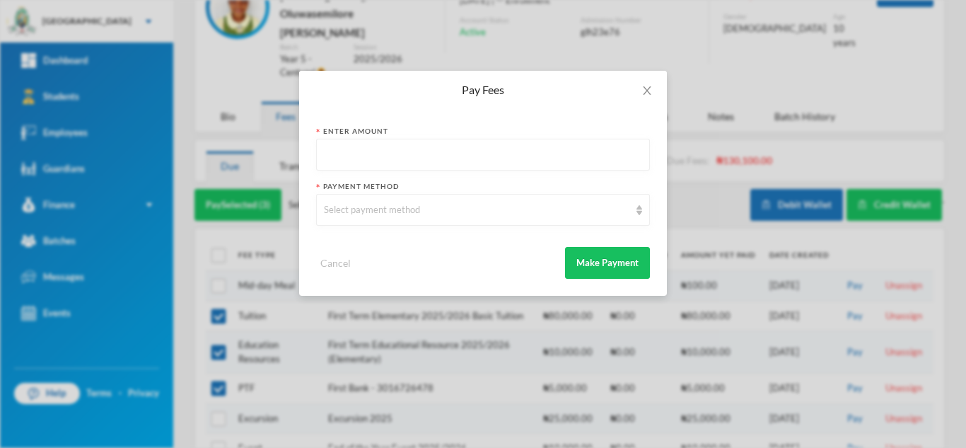
click at [368, 156] on input "text" at bounding box center [483, 155] width 318 height 32
type input "90000"
click at [369, 207] on div "Select payment method" at bounding box center [477, 210] width 306 height 14
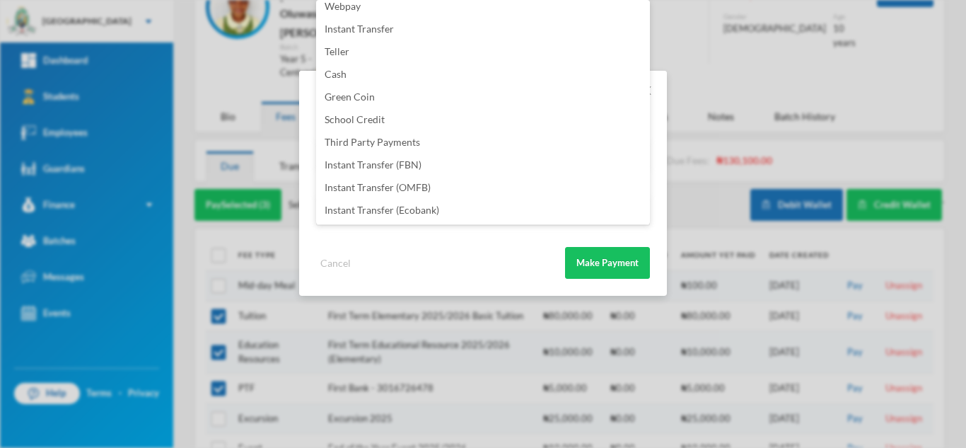
scroll to position [166, 0]
click at [443, 144] on li "Instant Transfer (FBN)" at bounding box center [483, 142] width 334 height 23
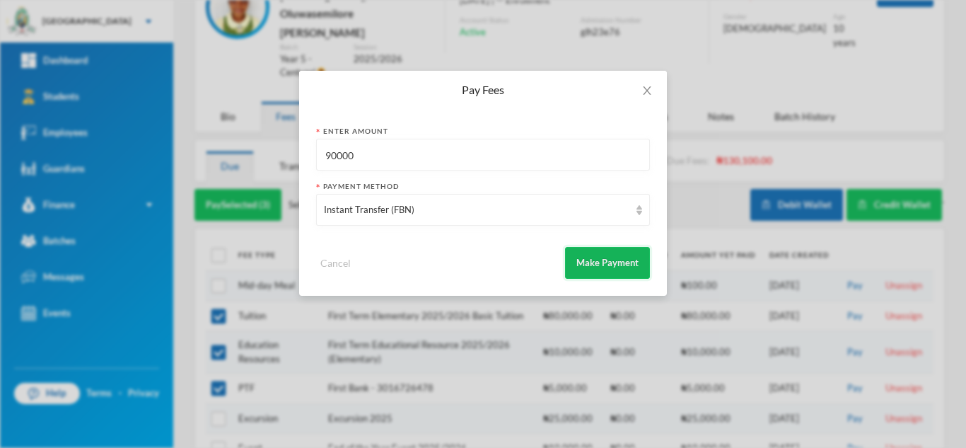
click at [590, 262] on button "Make Payment" at bounding box center [607, 263] width 85 height 32
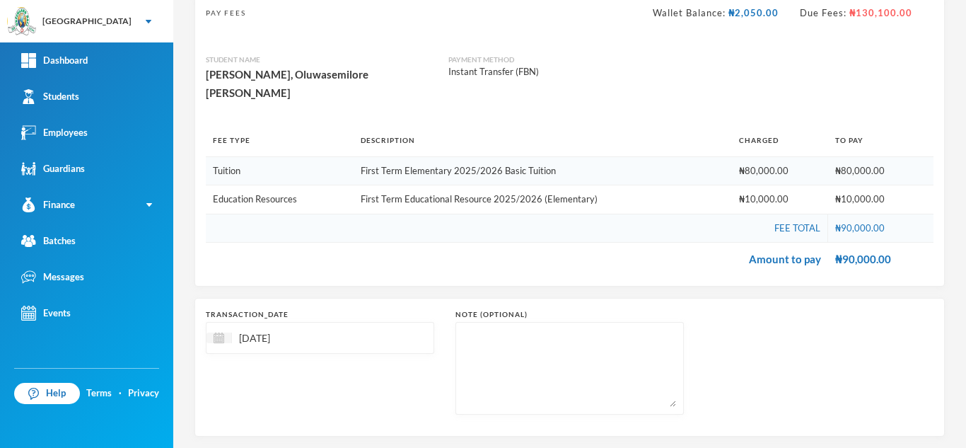
scroll to position [148, 0]
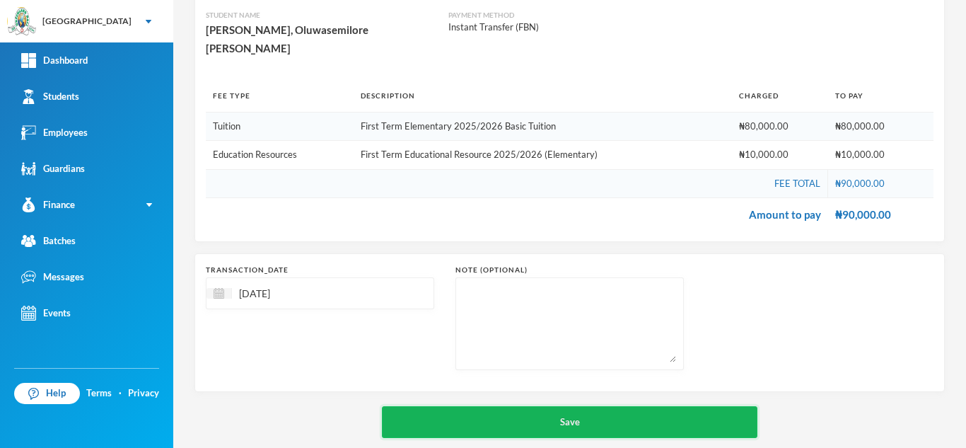
click at [478, 406] on button "Save" at bounding box center [570, 422] width 376 height 32
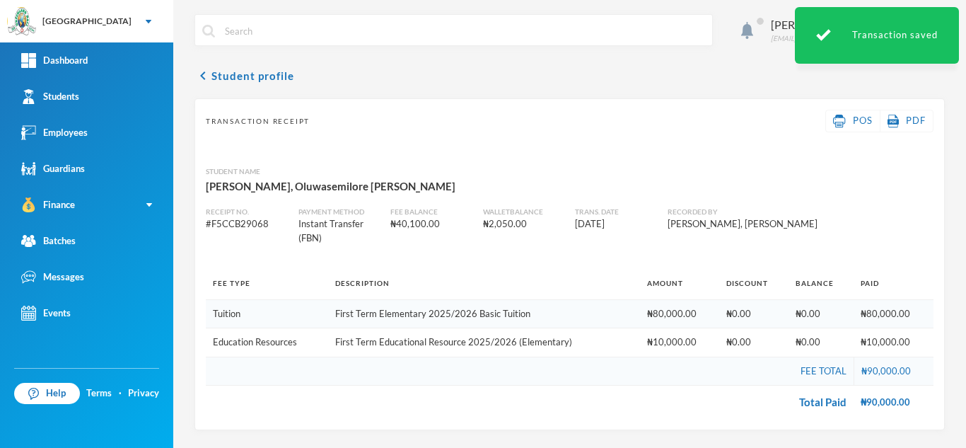
click at [265, 33] on input "text" at bounding box center [465, 31] width 482 height 32
click at [250, 75] on button "chevron_left Student profile" at bounding box center [245, 75] width 100 height 17
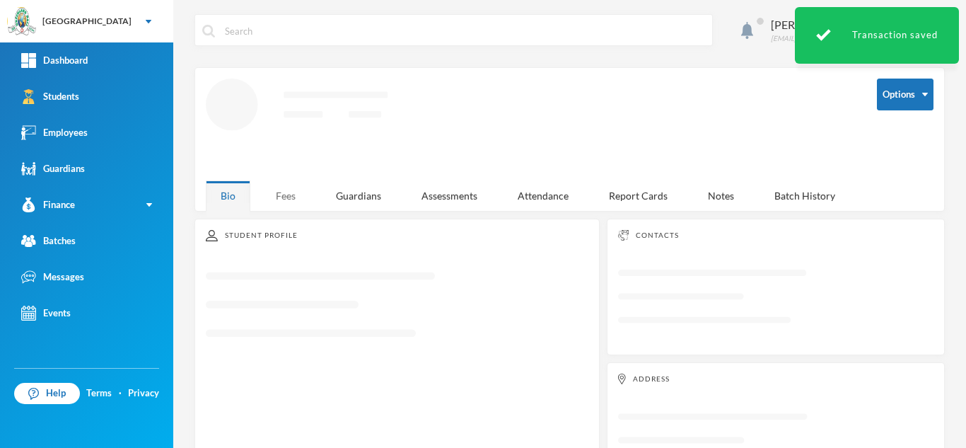
click at [278, 195] on div "Fees" at bounding box center [286, 195] width 50 height 30
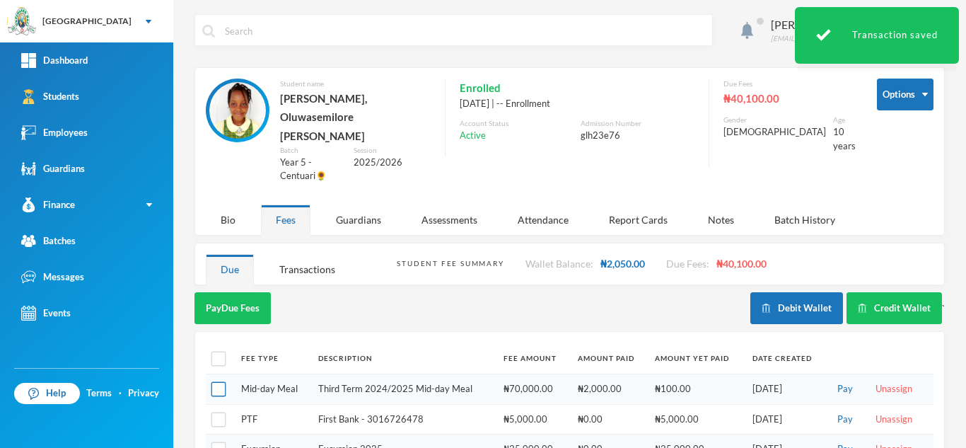
click at [213, 382] on input "checkbox" at bounding box center [219, 389] width 15 height 15
checkbox input "true"
click at [231, 292] on button "Pay Selected (1)" at bounding box center [238, 308] width 87 height 32
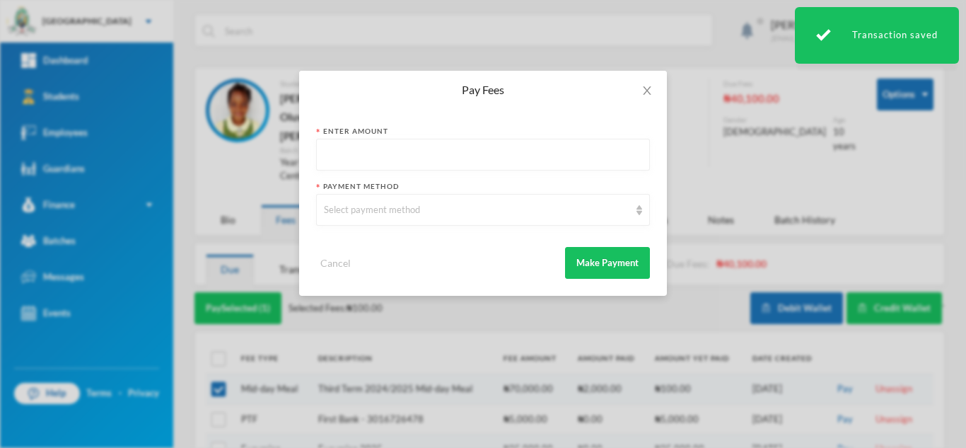
click at [368, 159] on input "text" at bounding box center [483, 155] width 318 height 32
type input "100"
click at [360, 208] on div "Select payment method" at bounding box center [477, 210] width 306 height 14
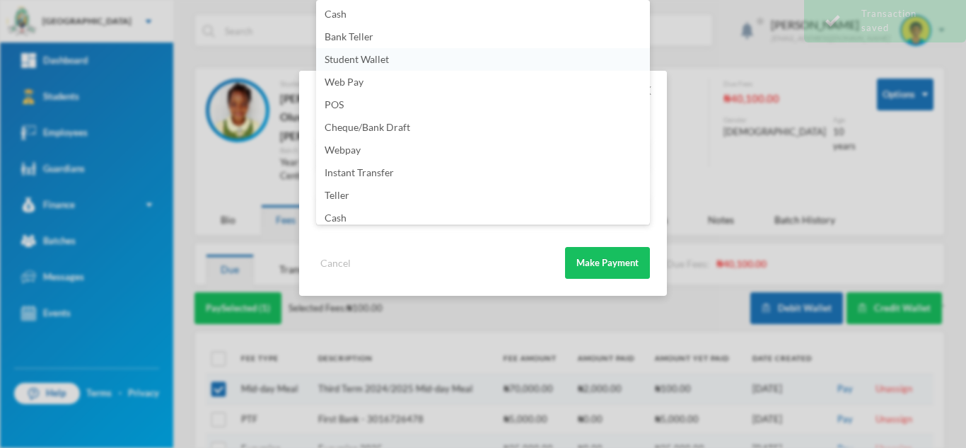
click at [362, 57] on span "Student Wallet" at bounding box center [357, 59] width 64 height 12
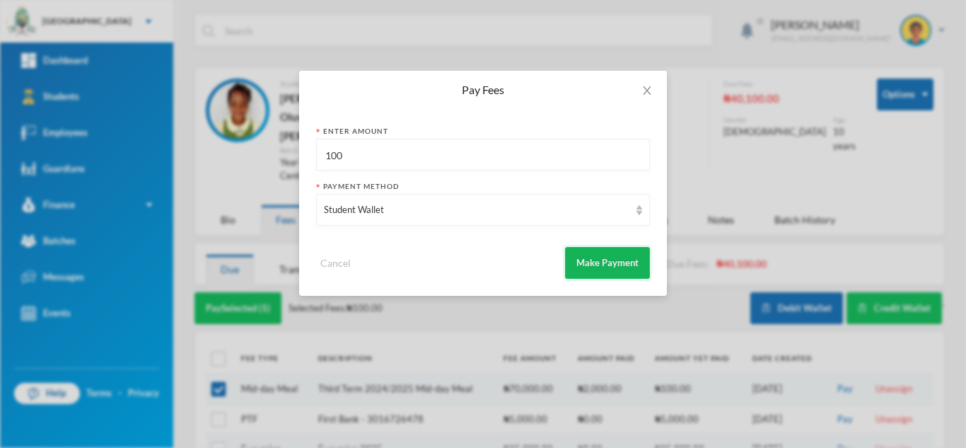
click at [603, 258] on button "Make Payment" at bounding box center [607, 263] width 85 height 32
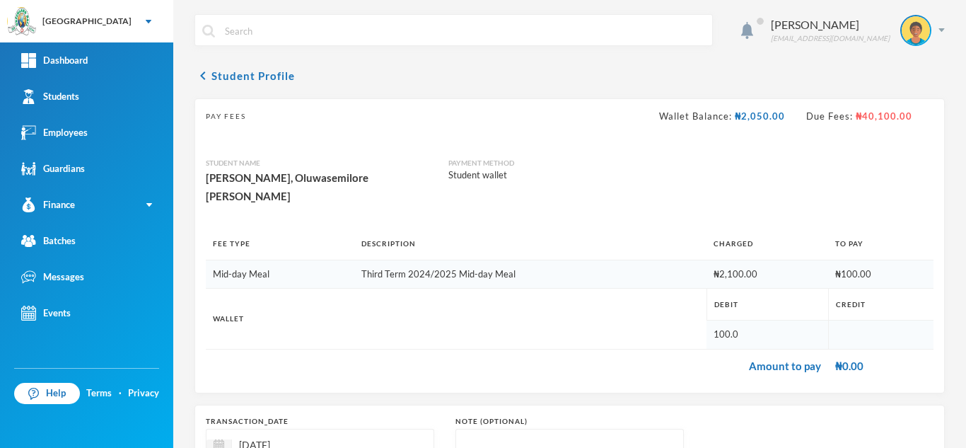
scroll to position [151, 0]
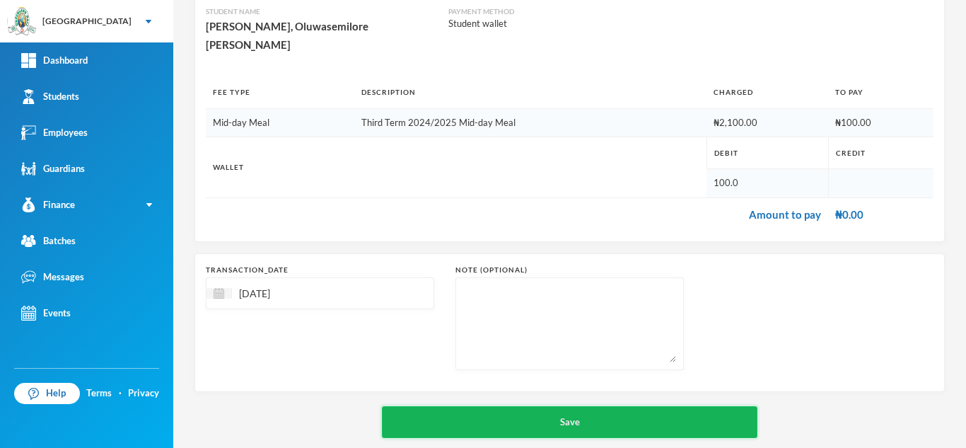
click at [550, 406] on button "Save" at bounding box center [570, 422] width 376 height 32
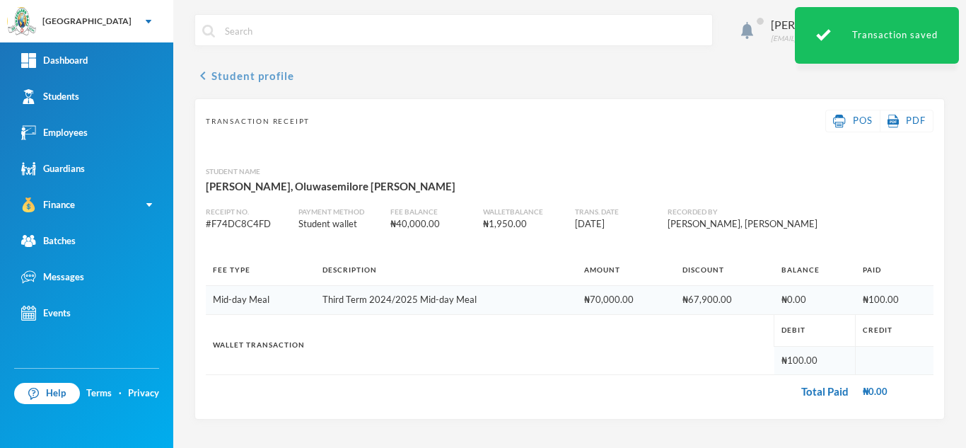
click at [260, 76] on button "chevron_left Student profile" at bounding box center [245, 75] width 100 height 17
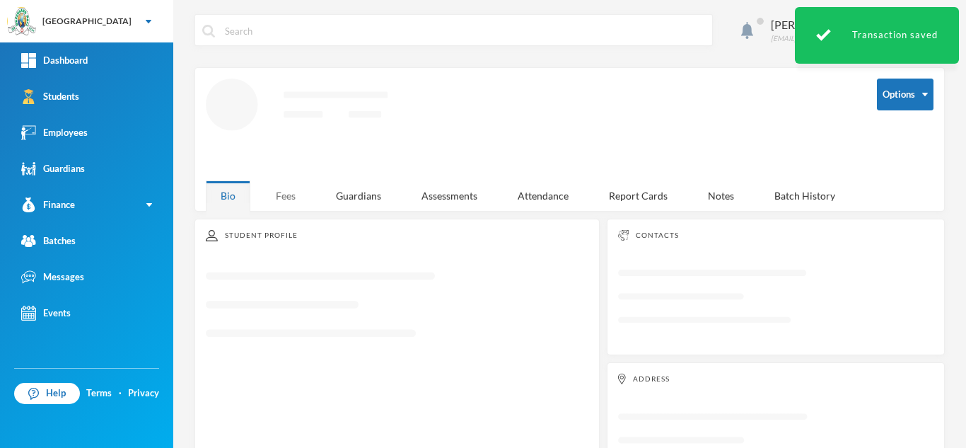
click at [296, 187] on div "Fees" at bounding box center [286, 195] width 50 height 30
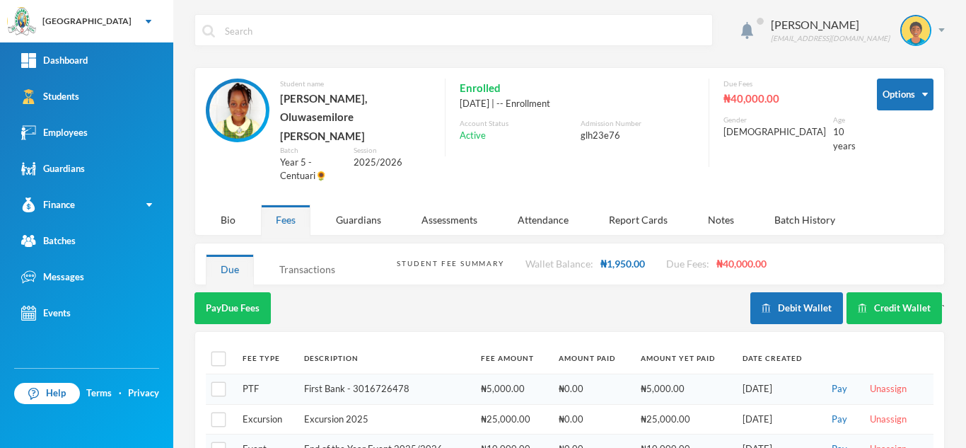
click at [327, 254] on div "Transactions" at bounding box center [308, 269] width 86 height 30
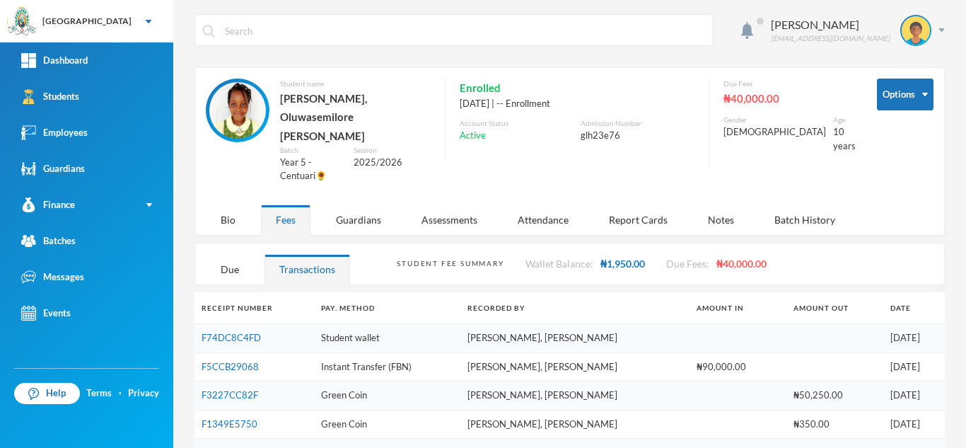
click at [234, 352] on td "F5CCB29068" at bounding box center [255, 366] width 120 height 29
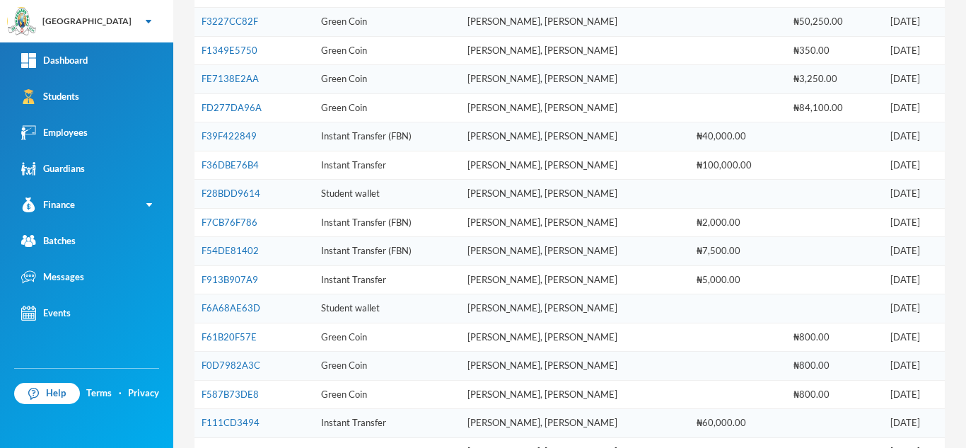
scroll to position [376, 0]
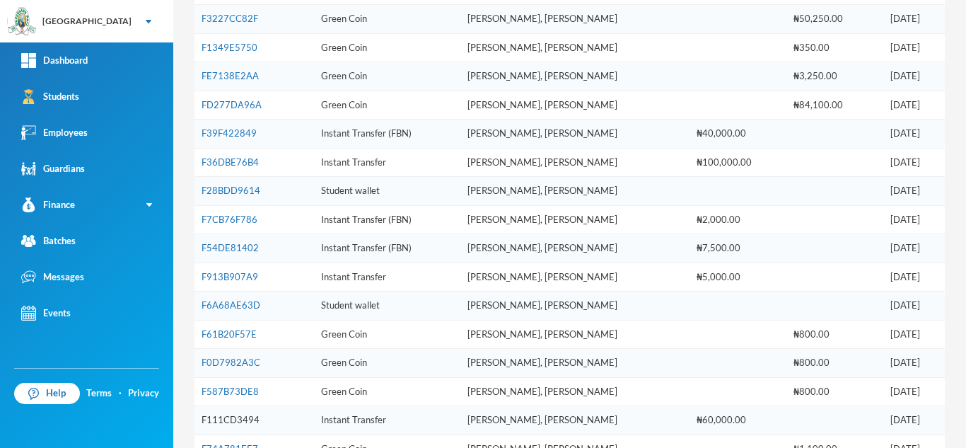
click at [231, 414] on link "F111CD3494" at bounding box center [231, 419] width 58 height 11
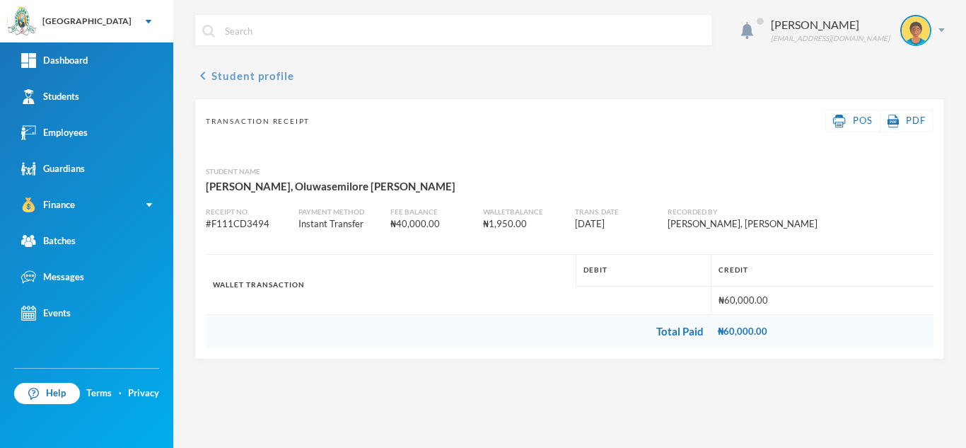
click at [240, 76] on button "chevron_left Student profile" at bounding box center [245, 75] width 100 height 17
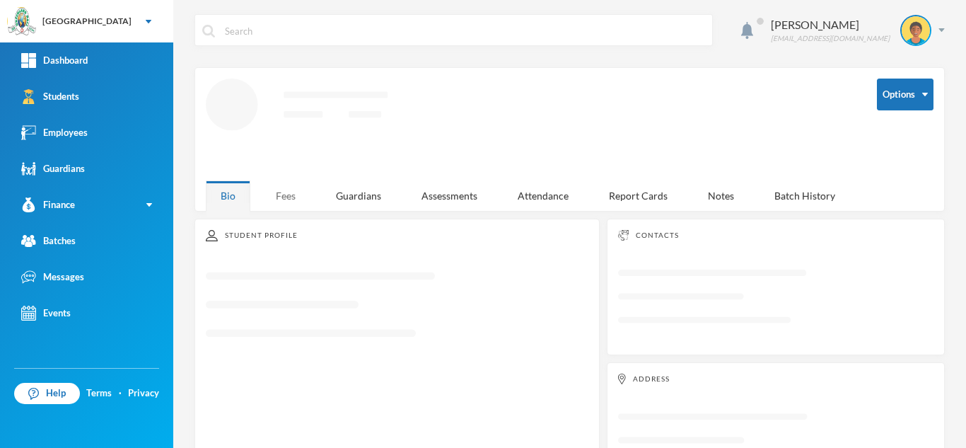
click at [274, 186] on div "Fees" at bounding box center [286, 195] width 50 height 30
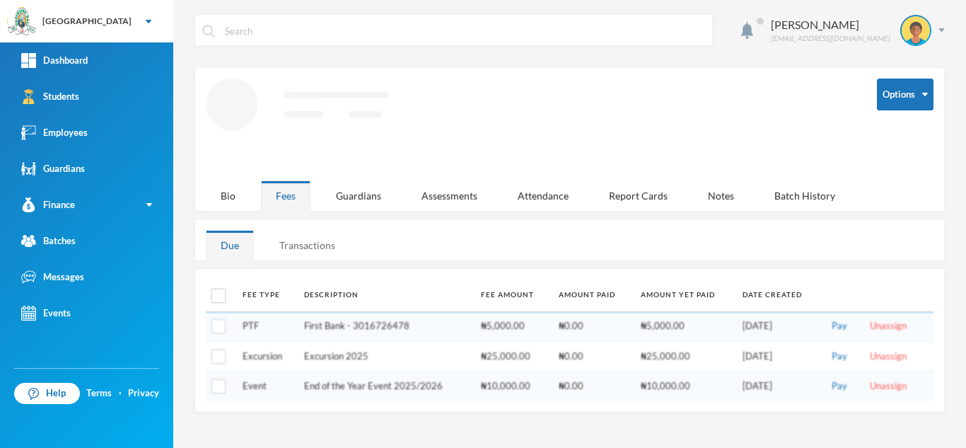
click at [297, 249] on div "Transactions" at bounding box center [308, 245] width 86 height 30
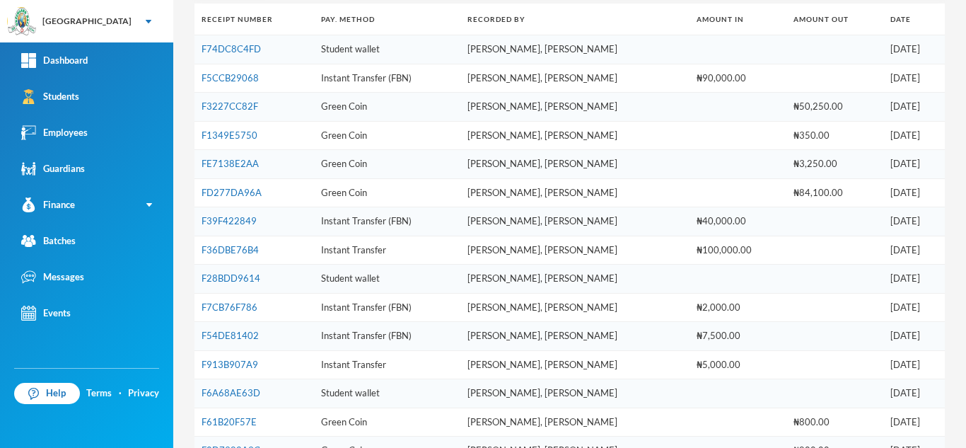
scroll to position [286, 0]
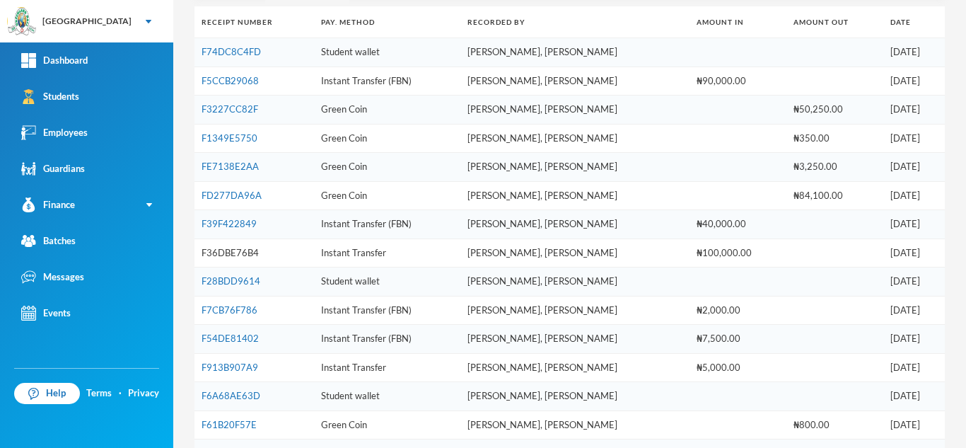
click at [233, 247] on link "F36DBE76B4" at bounding box center [230, 252] width 57 height 11
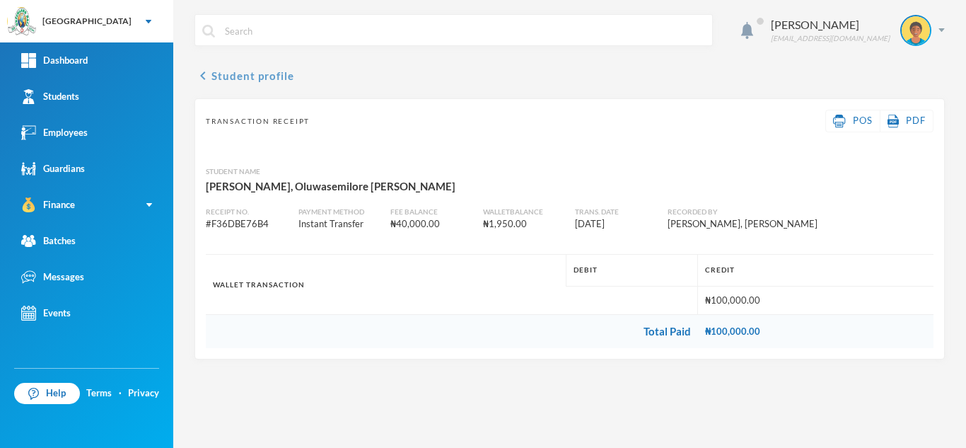
click at [248, 73] on button "chevron_left Student profile" at bounding box center [245, 75] width 100 height 17
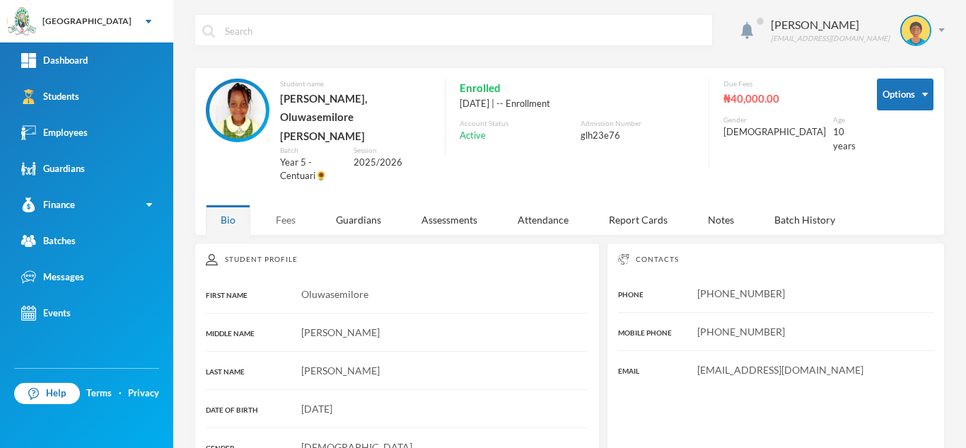
click at [276, 204] on div "Fees" at bounding box center [286, 219] width 50 height 30
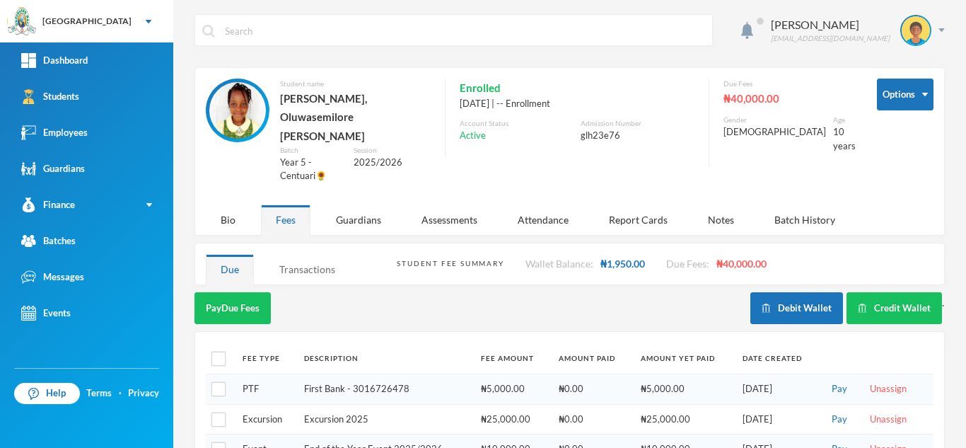
click at [308, 254] on div "Transactions" at bounding box center [308, 269] width 86 height 30
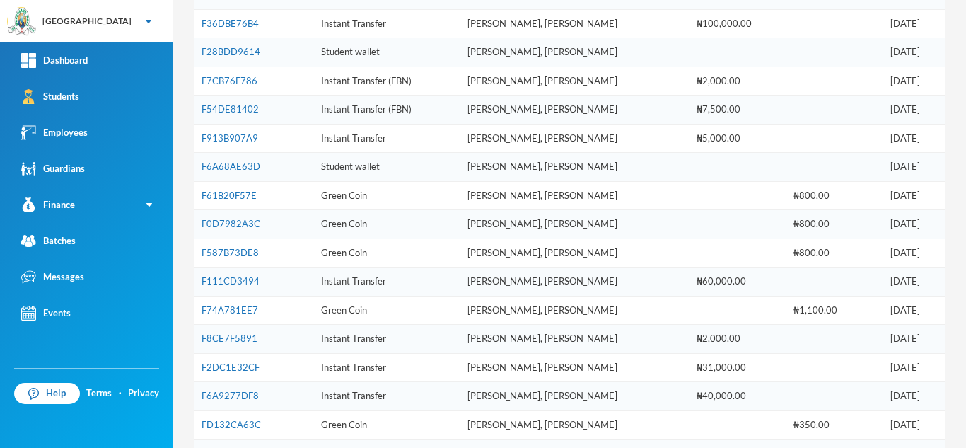
scroll to position [518, 0]
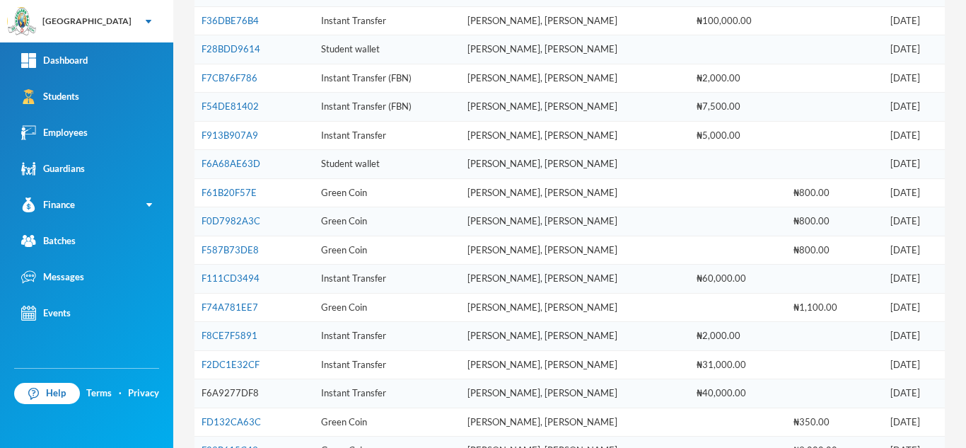
click at [242, 387] on link "F6A9277DF8" at bounding box center [230, 392] width 57 height 11
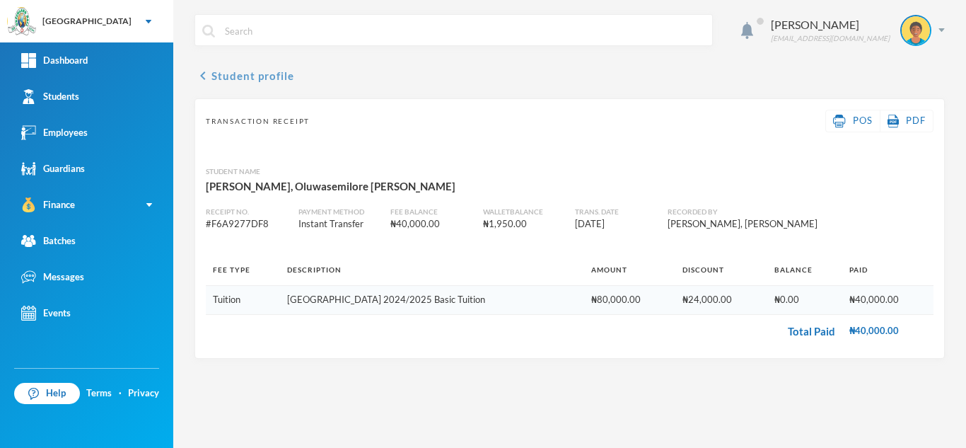
click at [238, 77] on button "chevron_left Student profile" at bounding box center [245, 75] width 100 height 17
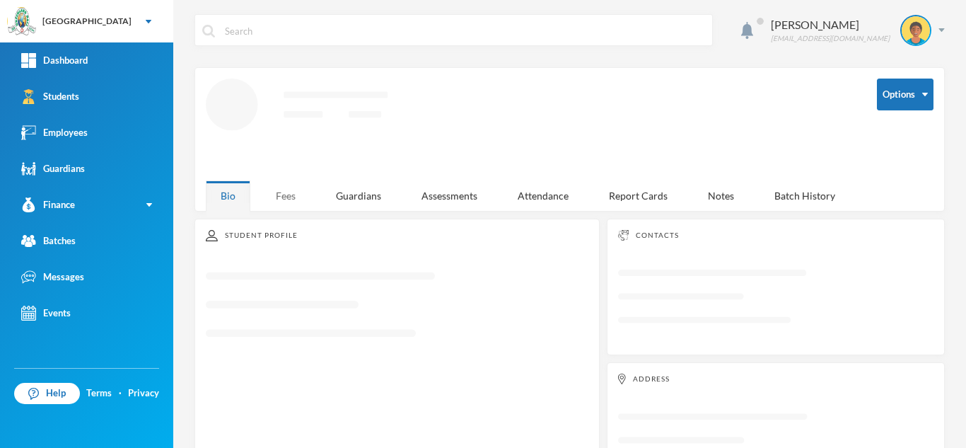
click at [278, 187] on div "Fees" at bounding box center [286, 195] width 50 height 30
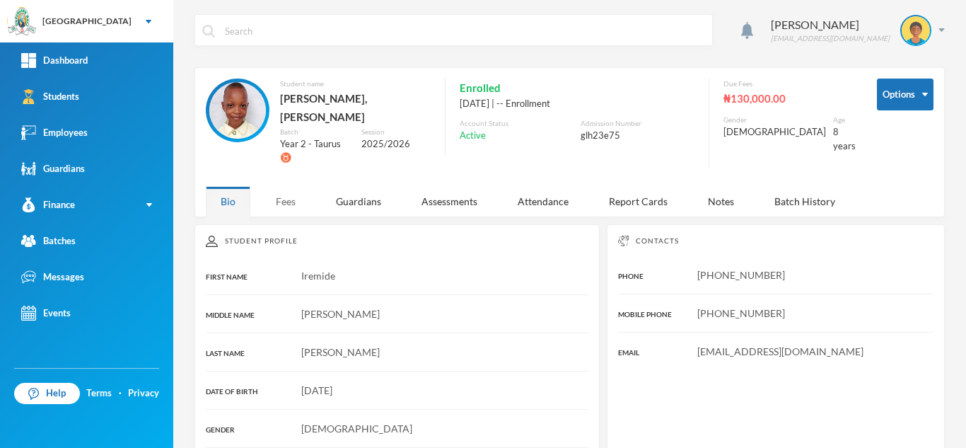
click at [283, 186] on div "Fees" at bounding box center [286, 201] width 50 height 30
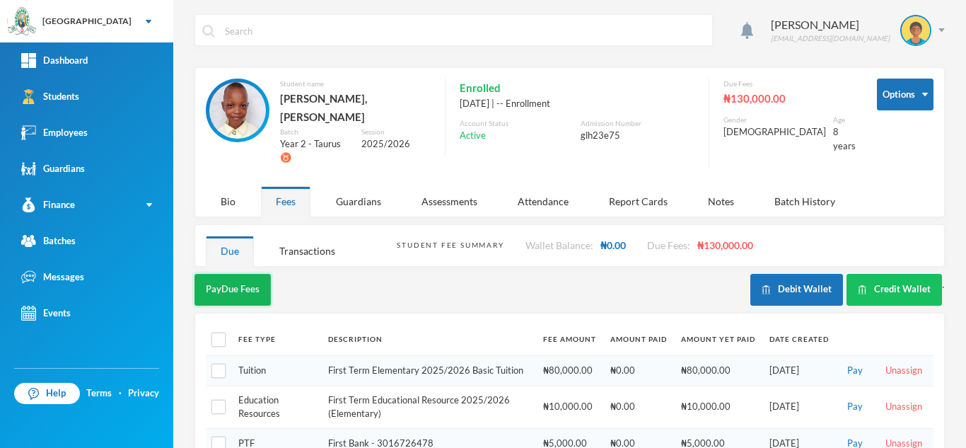
click at [248, 274] on button "Pay Due Fees" at bounding box center [233, 290] width 76 height 32
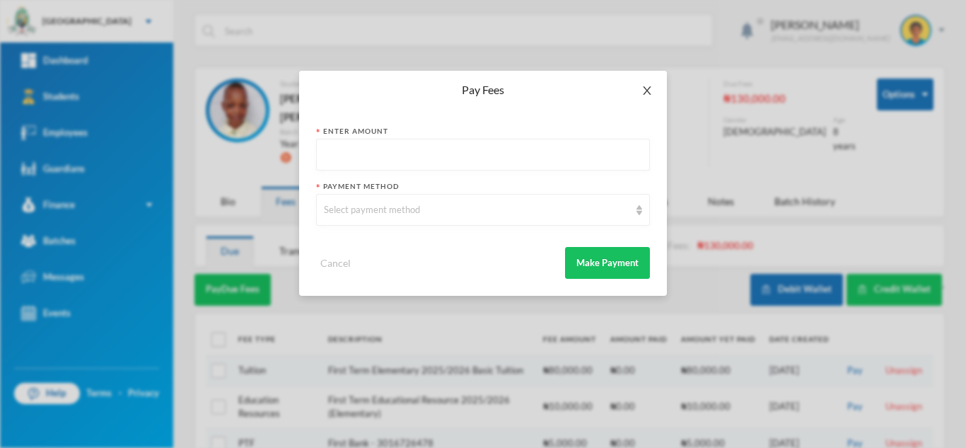
click at [644, 84] on span "Close" at bounding box center [648, 91] width 40 height 40
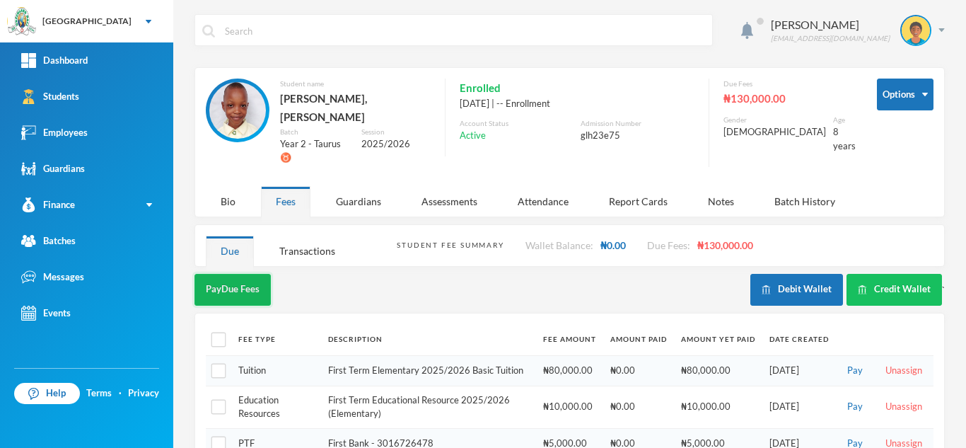
click at [216, 274] on button "Pay Due Fees" at bounding box center [233, 290] width 76 height 32
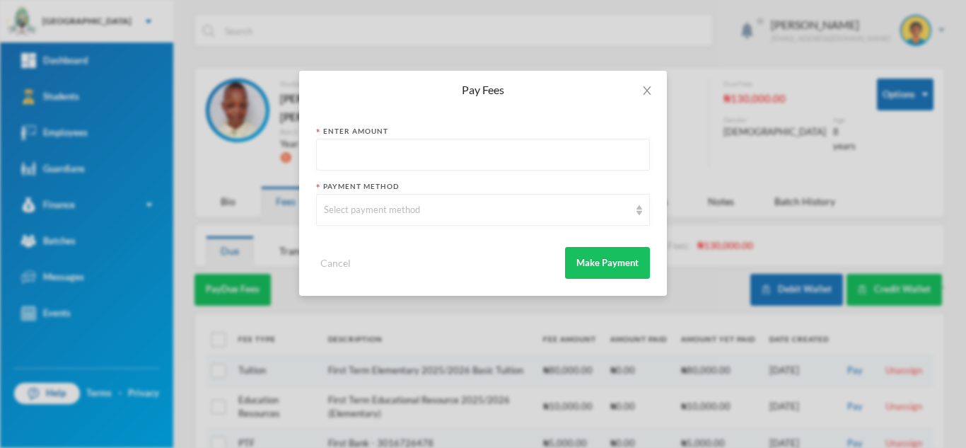
click at [348, 156] on input "text" at bounding box center [483, 155] width 318 height 32
type input "55000"
click at [342, 206] on div "Select payment method" at bounding box center [477, 210] width 306 height 14
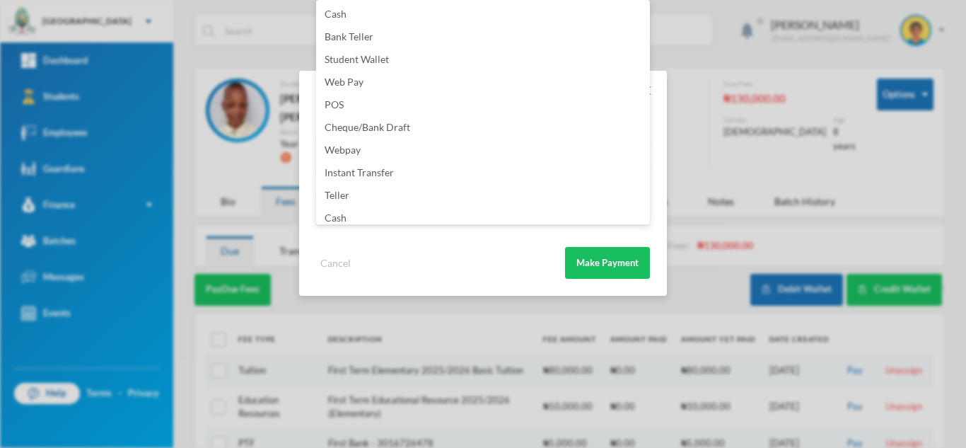
scroll to position [166, 0]
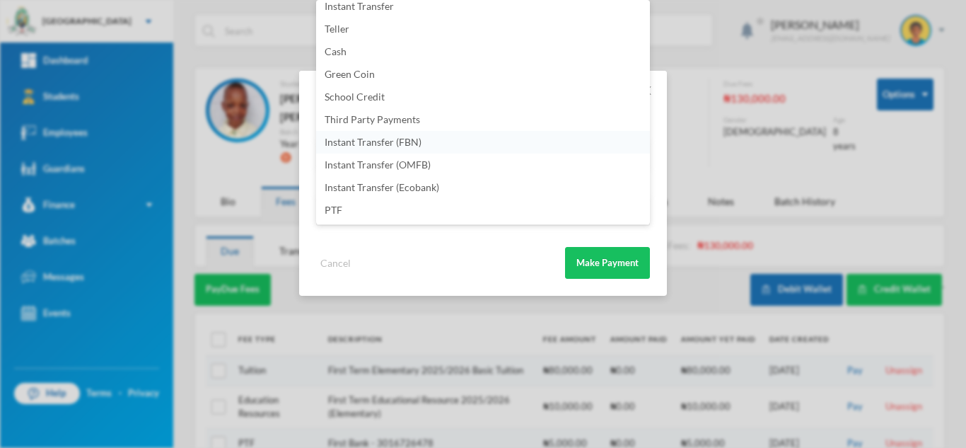
click at [458, 138] on li "Instant Transfer (FBN)" at bounding box center [483, 142] width 334 height 23
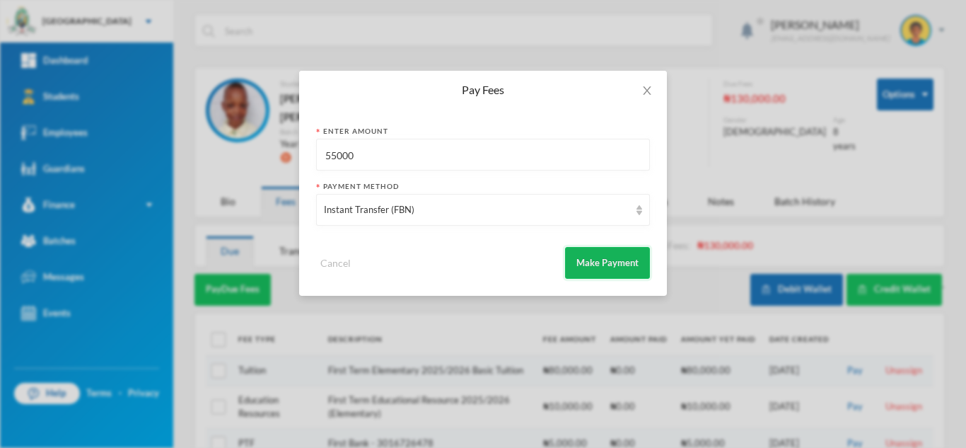
click at [600, 255] on button "Make Payment" at bounding box center [607, 263] width 85 height 32
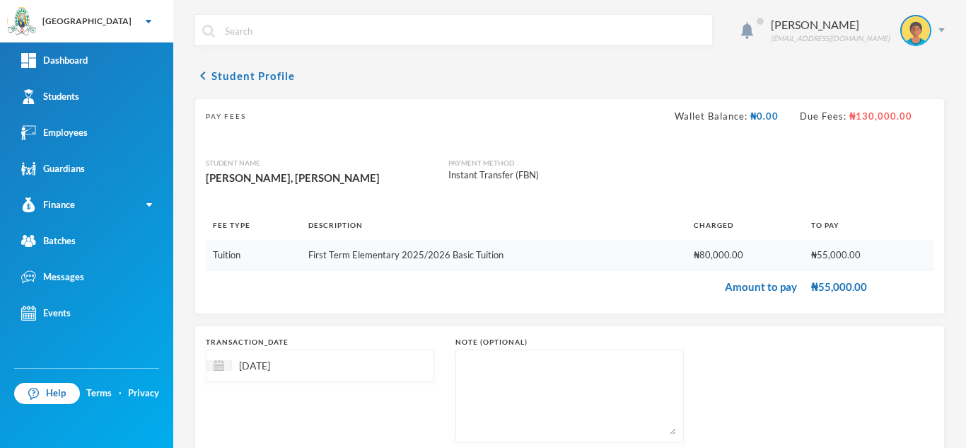
scroll to position [91, 0]
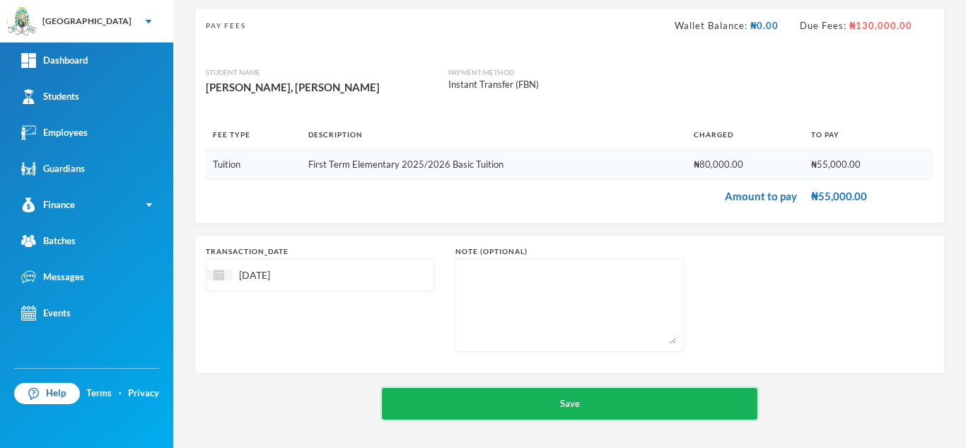
click at [571, 410] on button "Save" at bounding box center [570, 404] width 376 height 32
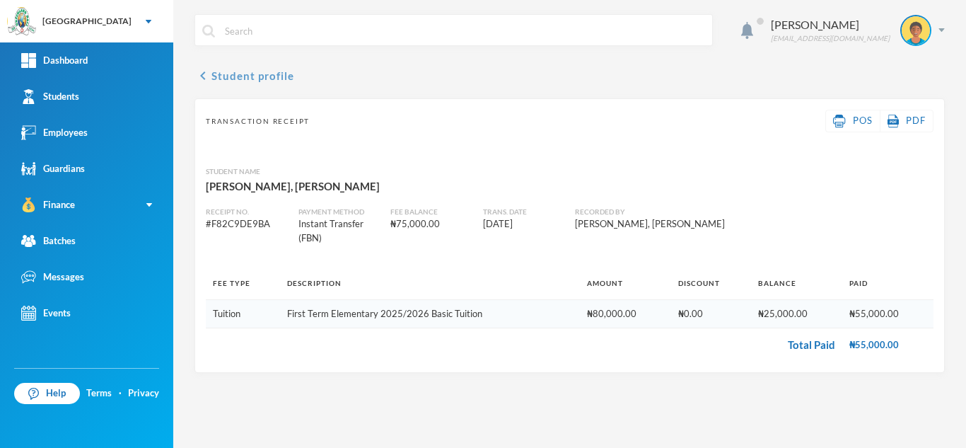
click at [248, 79] on button "chevron_left Student profile" at bounding box center [245, 75] width 100 height 17
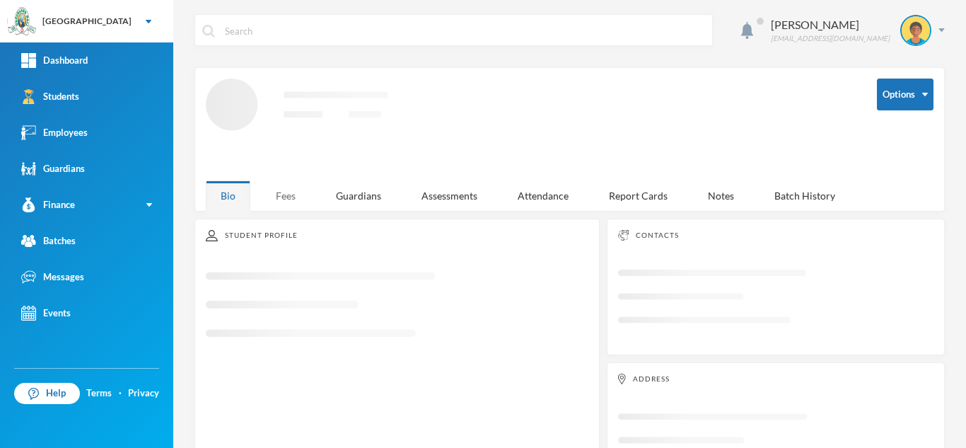
click at [289, 192] on div "Fees" at bounding box center [286, 195] width 50 height 30
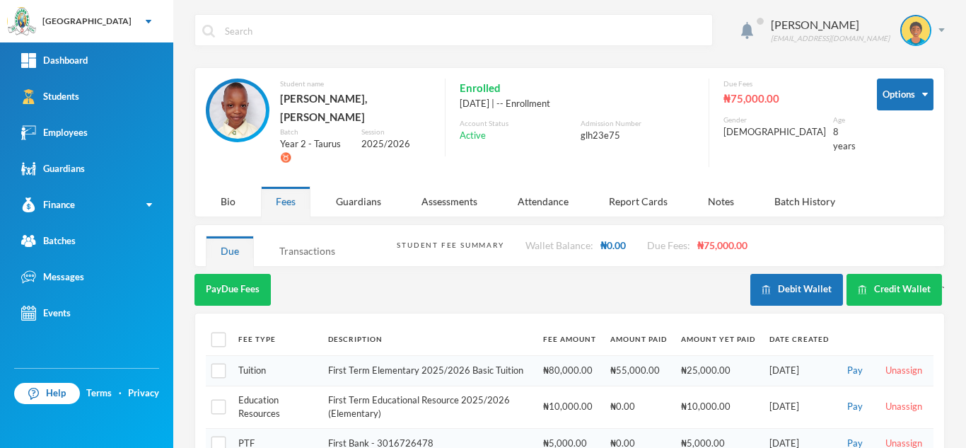
click at [313, 236] on div "Transactions" at bounding box center [308, 251] width 86 height 30
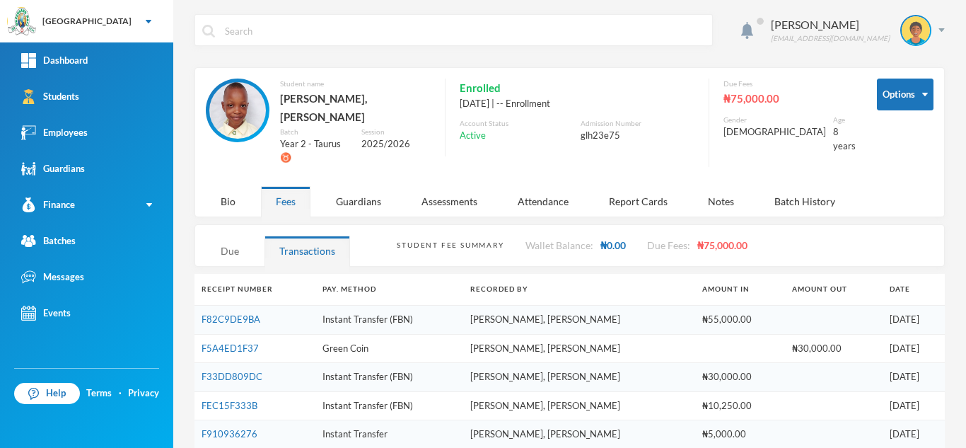
click at [230, 236] on div "Due" at bounding box center [230, 251] width 48 height 30
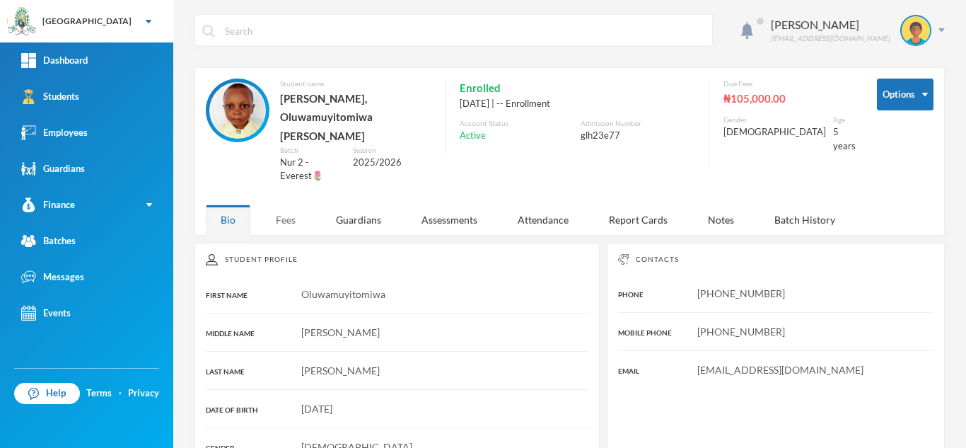
click at [284, 204] on div "Fees" at bounding box center [286, 219] width 50 height 30
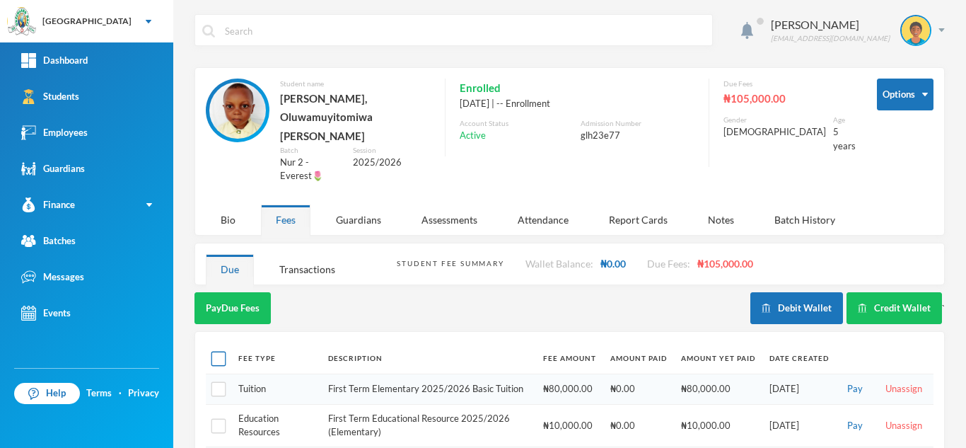
click at [222, 351] on input "checkbox" at bounding box center [219, 358] width 15 height 15
checkbox input "true"
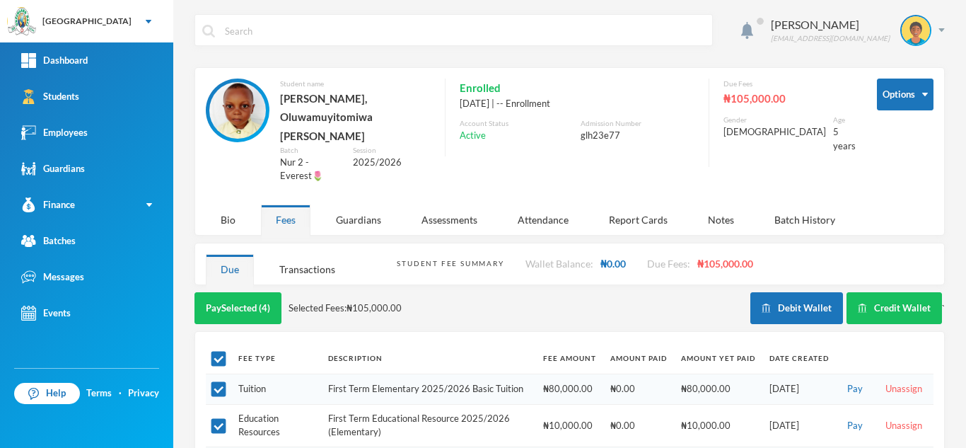
scroll to position [52, 0]
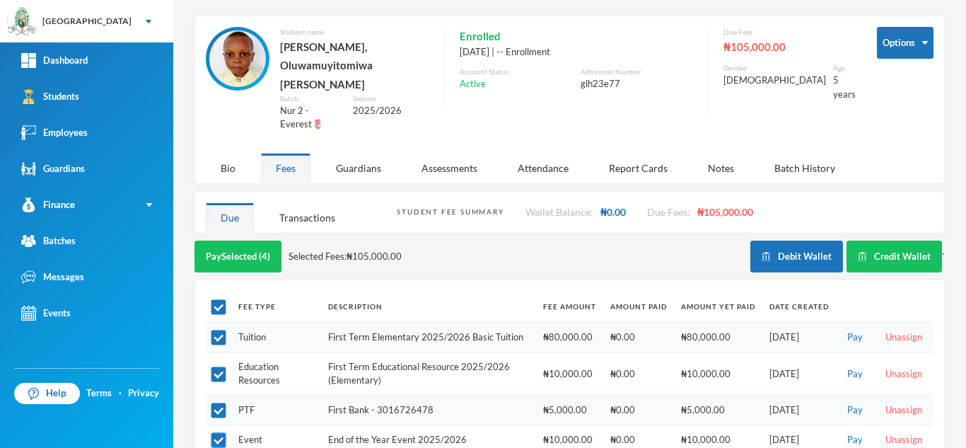
click at [217, 433] on input "checkbox" at bounding box center [219, 440] width 15 height 15
checkbox input "false"
click at [248, 241] on button "Pay Selected (3)" at bounding box center [238, 257] width 87 height 32
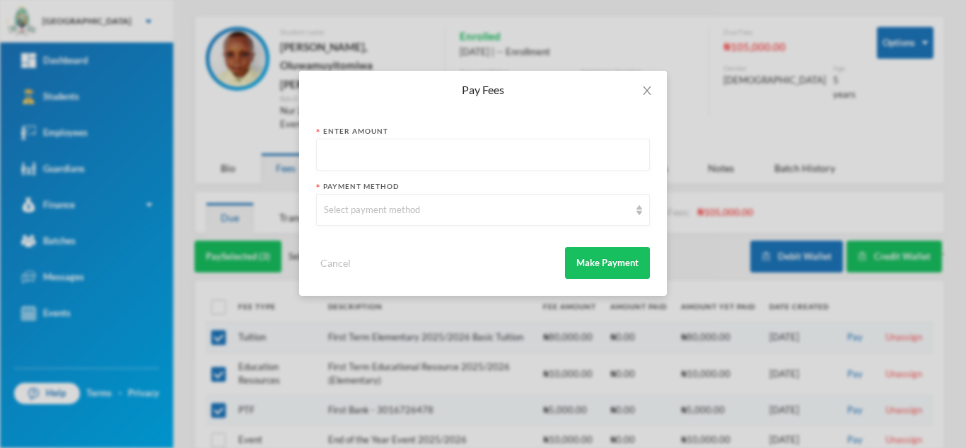
click at [408, 152] on input "text" at bounding box center [483, 155] width 318 height 32
type input "55000"
click at [387, 211] on div "Select payment method" at bounding box center [477, 210] width 306 height 14
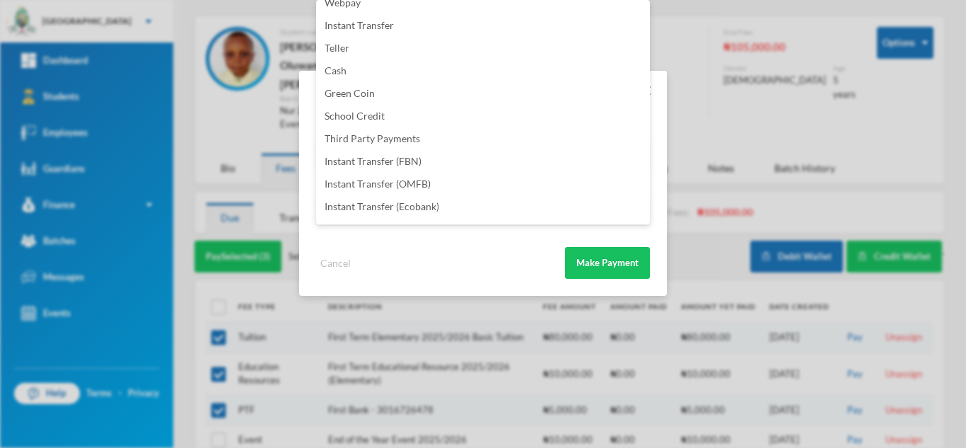
scroll to position [166, 0]
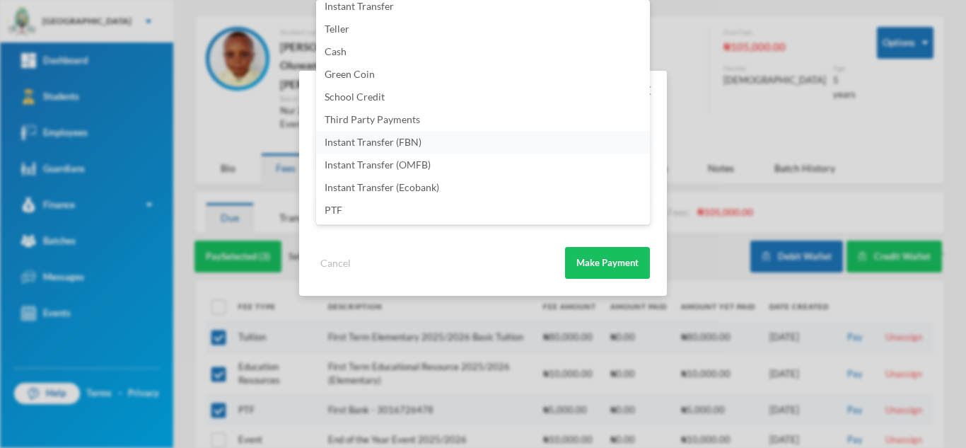
click at [420, 140] on span "Instant Transfer (FBN)" at bounding box center [373, 142] width 97 height 12
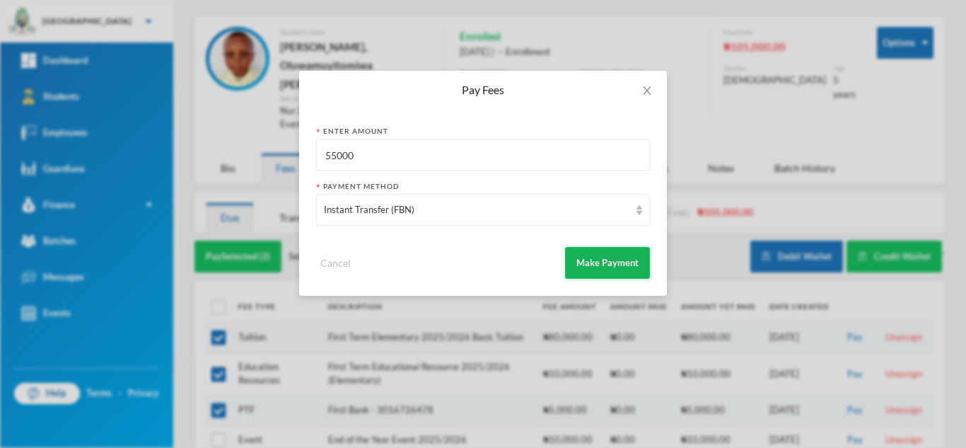
click at [601, 250] on button "Make Payment" at bounding box center [607, 263] width 85 height 32
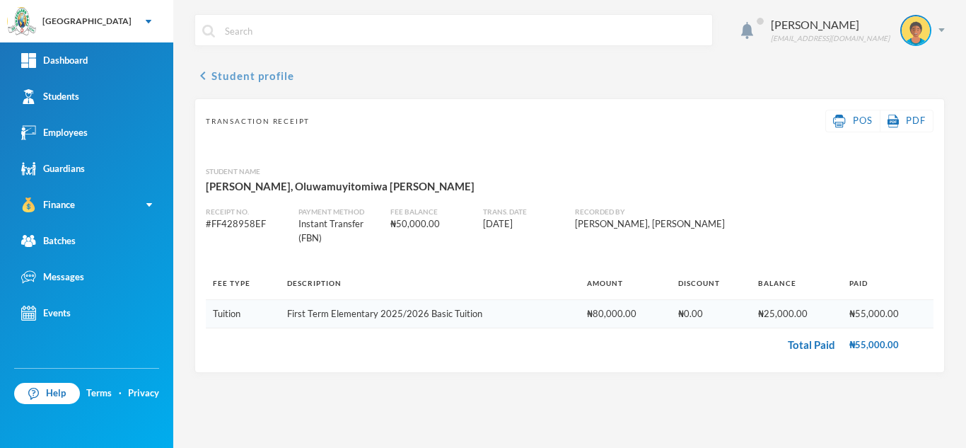
click at [243, 76] on button "chevron_left Student profile" at bounding box center [245, 75] width 100 height 17
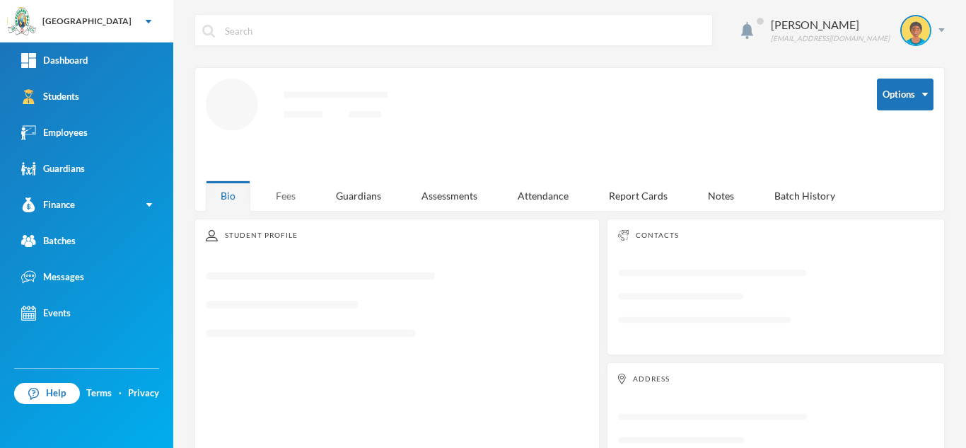
click at [294, 189] on div "Fees" at bounding box center [286, 195] width 50 height 30
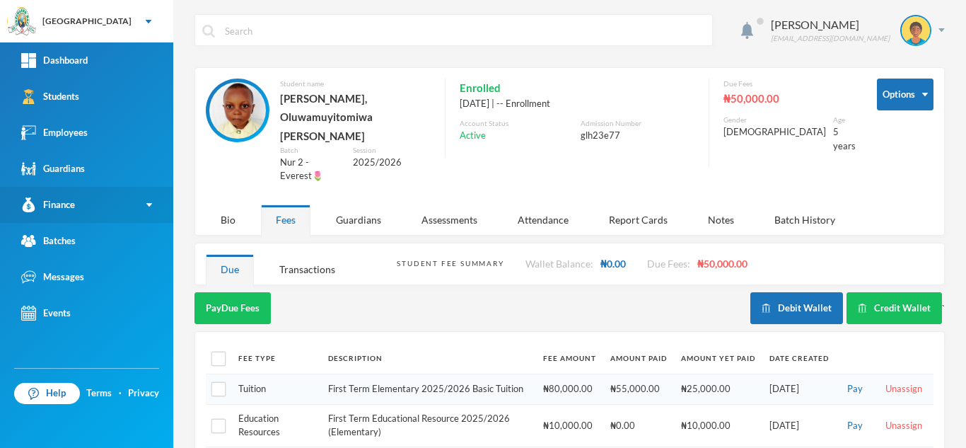
click at [92, 215] on link "Finance" at bounding box center [86, 205] width 173 height 36
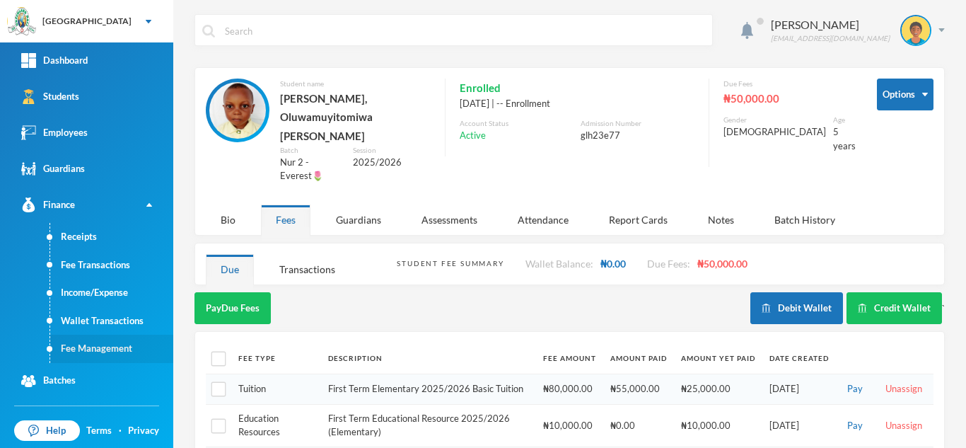
click at [104, 345] on link "Fee Management" at bounding box center [111, 349] width 123 height 28
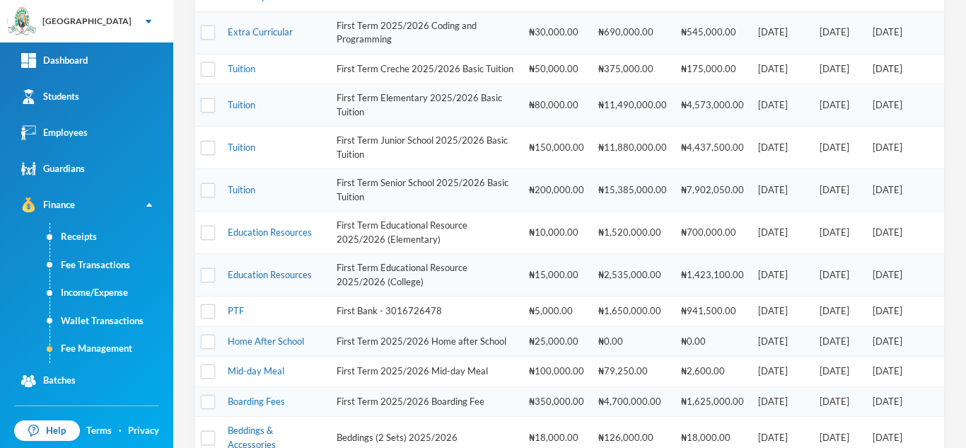
scroll to position [461, 0]
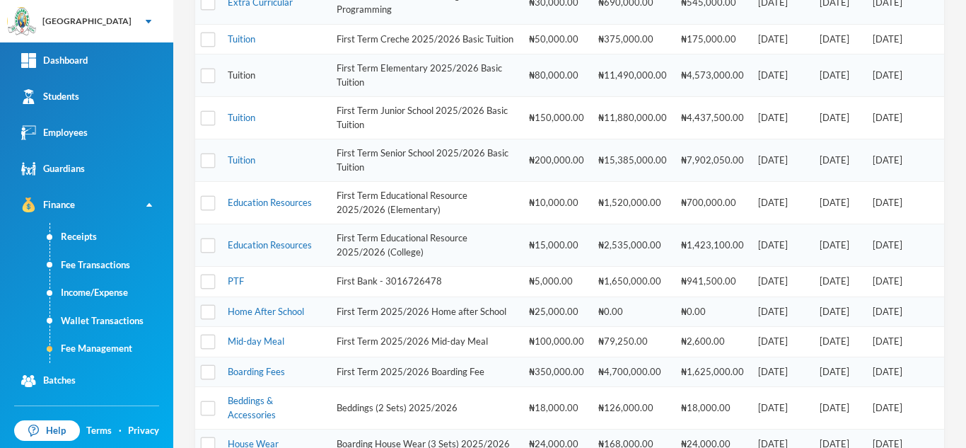
click at [245, 81] on link "Tuition" at bounding box center [242, 74] width 28 height 11
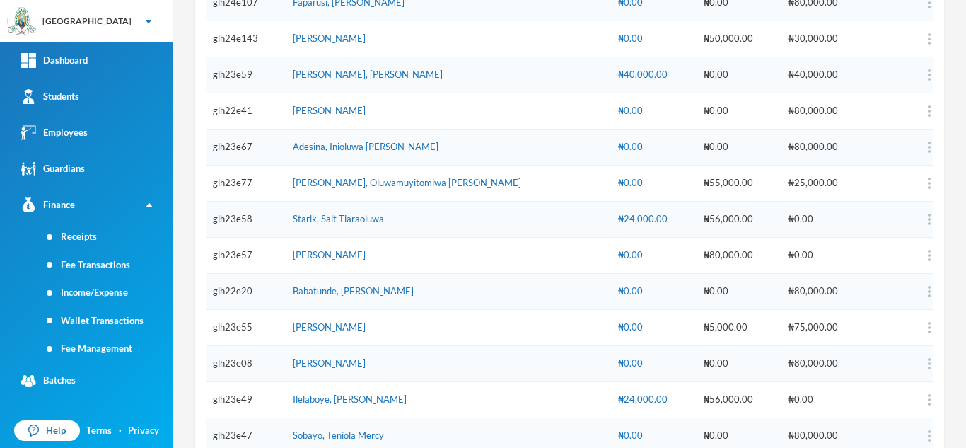
scroll to position [718, 0]
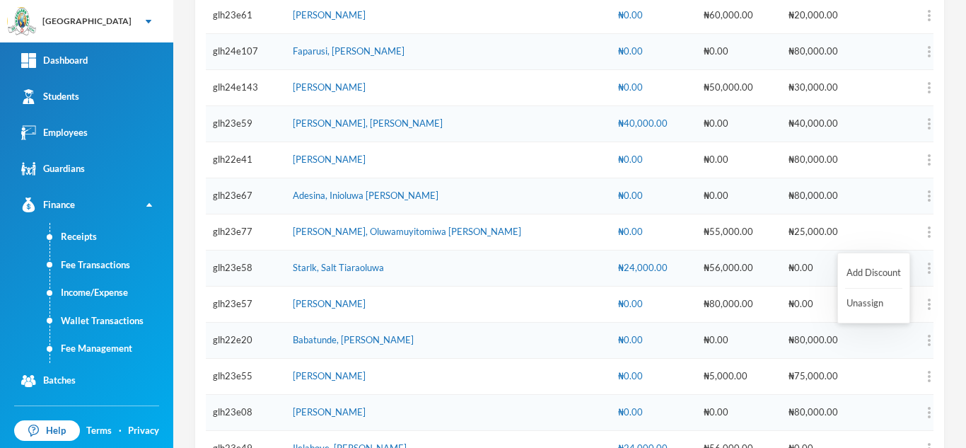
click at [906, 233] on button "button" at bounding box center [902, 231] width 57 height 21
click at [865, 265] on button "Add Discount" at bounding box center [873, 272] width 57 height 25
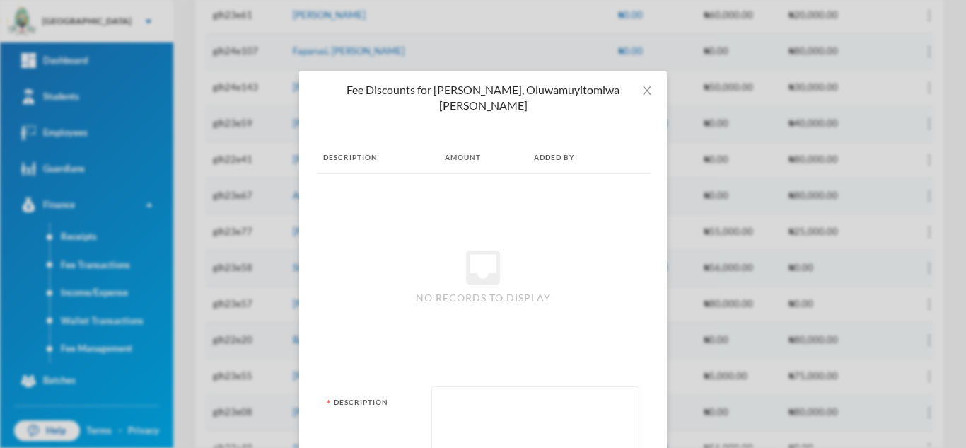
click at [493, 394] on textarea at bounding box center [535, 432] width 192 height 77
type textarea "rebate"
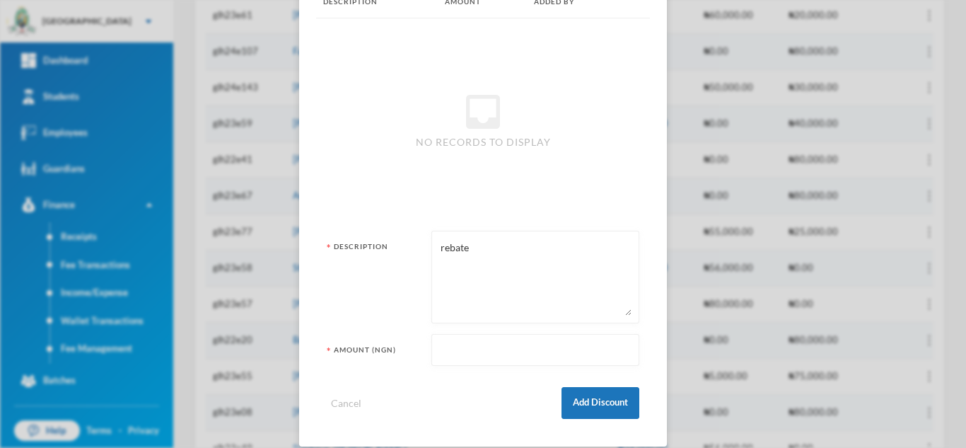
click at [513, 335] on input "text" at bounding box center [535, 351] width 192 height 32
type input "24000"
click at [569, 387] on button "Add Discount" at bounding box center [601, 403] width 78 height 32
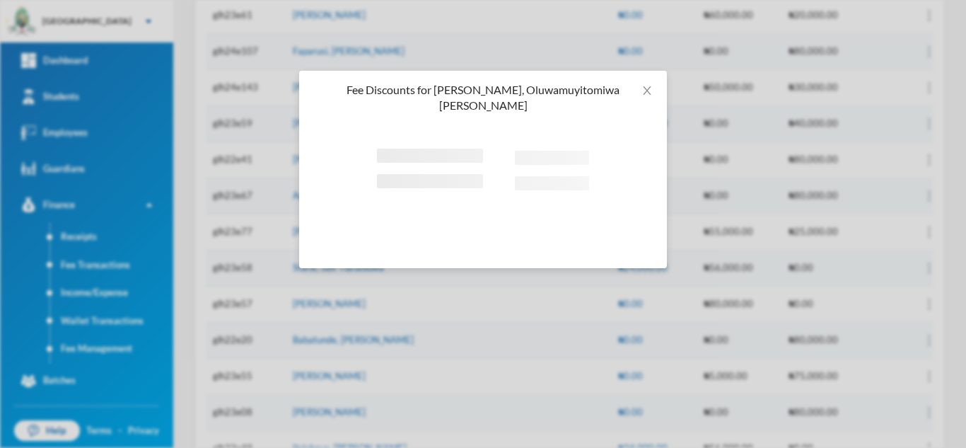
scroll to position [0, 0]
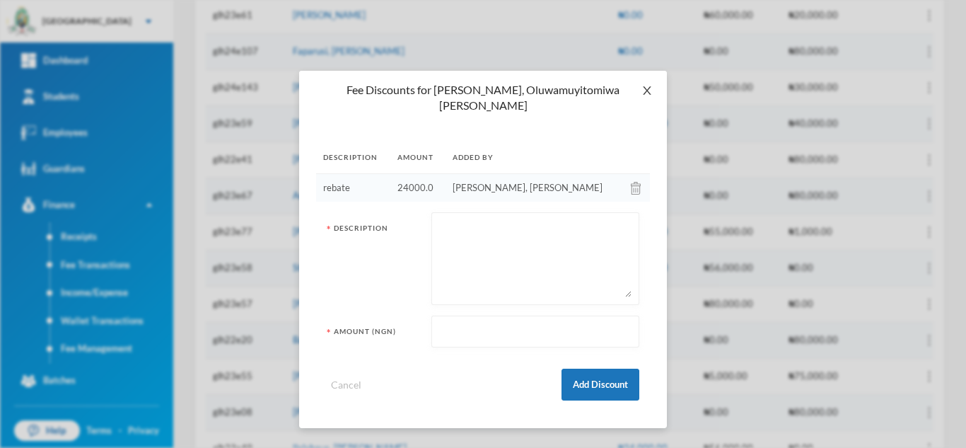
click at [647, 92] on icon "icon: close" at bounding box center [647, 90] width 8 height 8
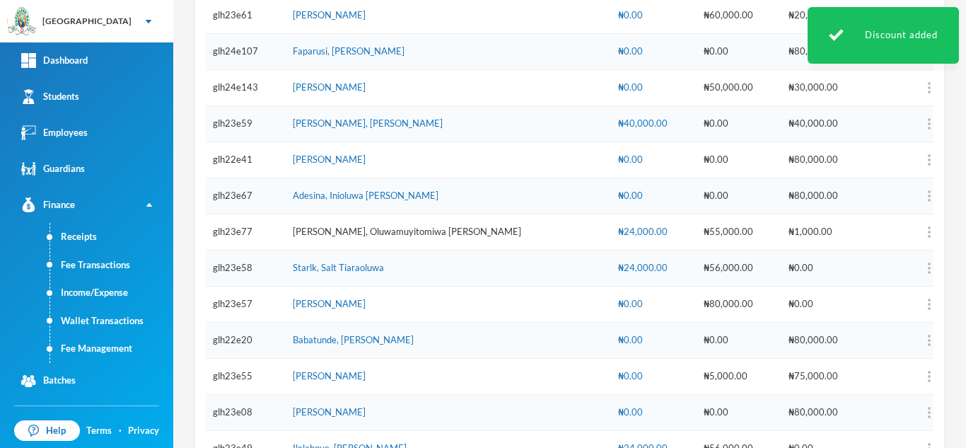
click at [401, 233] on link "Abiodun, Oluwamuyitomiwa Isreal" at bounding box center [407, 231] width 229 height 11
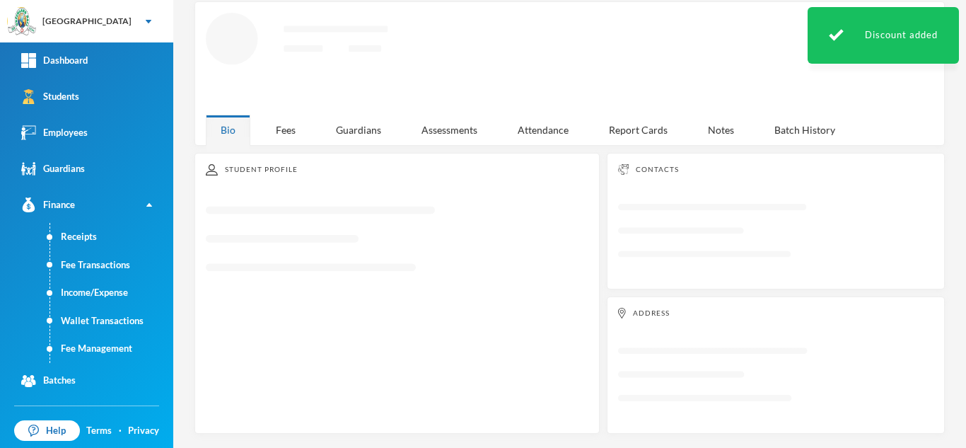
scroll to position [62, 0]
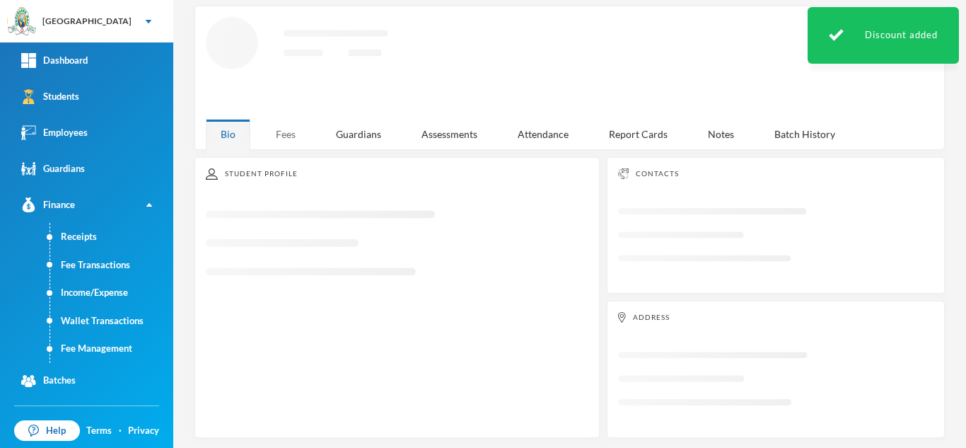
click at [292, 137] on div "Aderogba Olumide olumide.aderogba@greenlandhall.org Options Loading interface..…" at bounding box center [569, 224] width 793 height 448
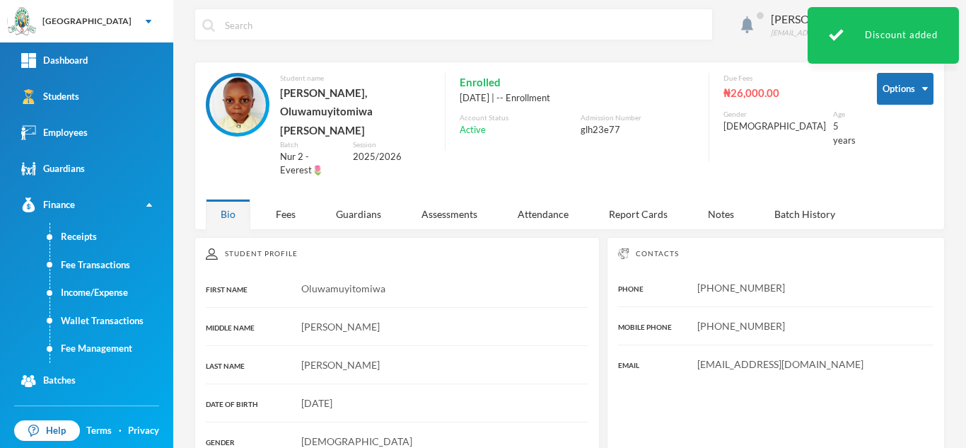
scroll to position [0, 0]
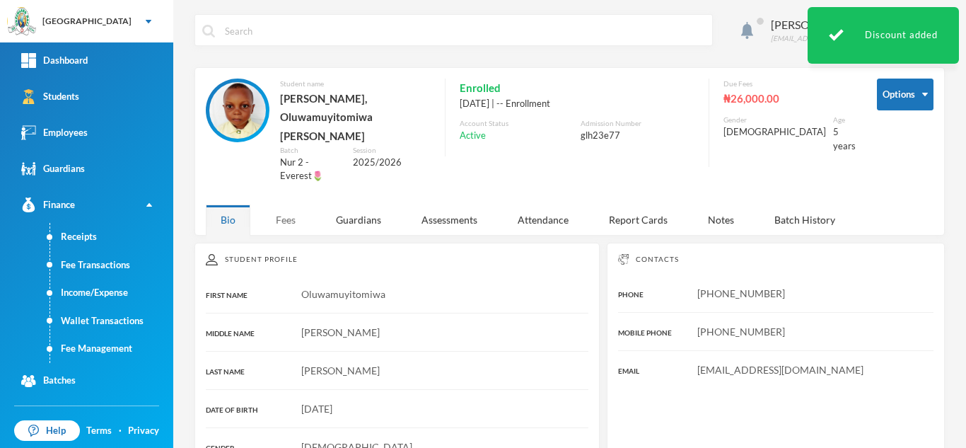
click at [286, 204] on div "Fees" at bounding box center [286, 219] width 50 height 30
